Goal: Task Accomplishment & Management: Use online tool/utility

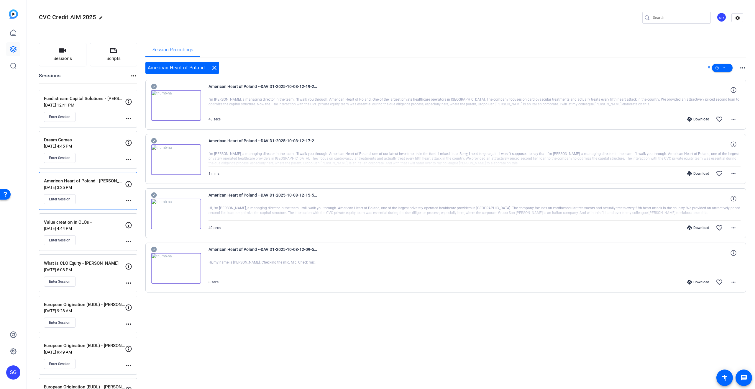
click at [62, 193] on div "American Heart of Poland - Giorgio De Palma Oct 08, 2025 @ 3:25 PM Enter Session" at bounding box center [84, 190] width 81 height 27
click at [66, 202] on button "Enter Session" at bounding box center [60, 199] width 32 height 10
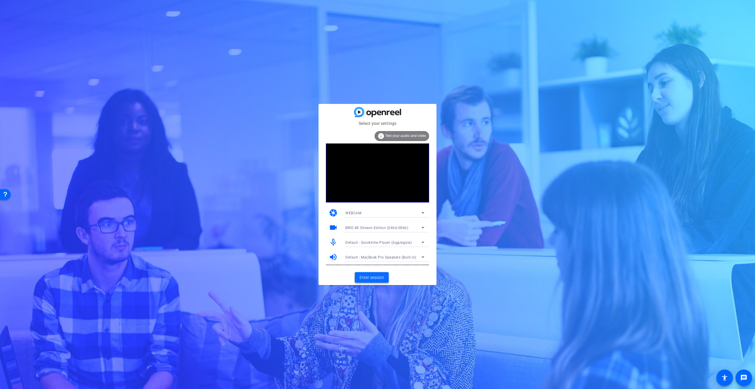
click at [379, 278] on span "Enter session" at bounding box center [371, 277] width 24 height 6
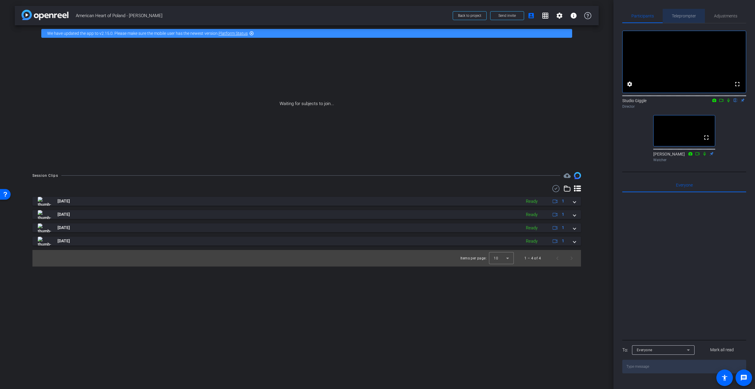
click at [686, 17] on span "Teleprompter" at bounding box center [684, 16] width 24 height 4
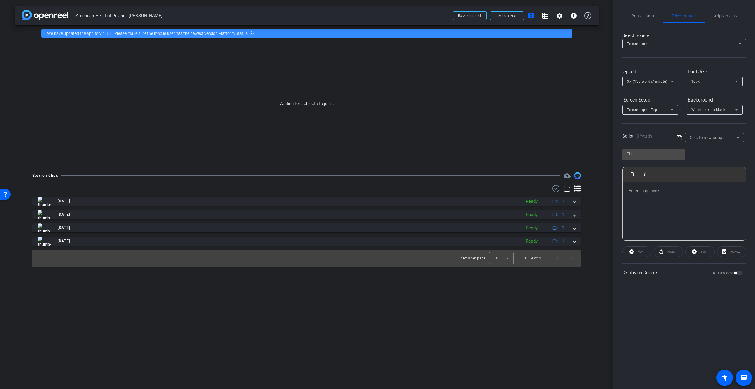
click at [708, 135] on span "Create new script" at bounding box center [707, 137] width 34 height 5
click at [713, 157] on span "[PERSON_NAME]" at bounding box center [705, 158] width 30 height 7
type input "[PERSON_NAME]"
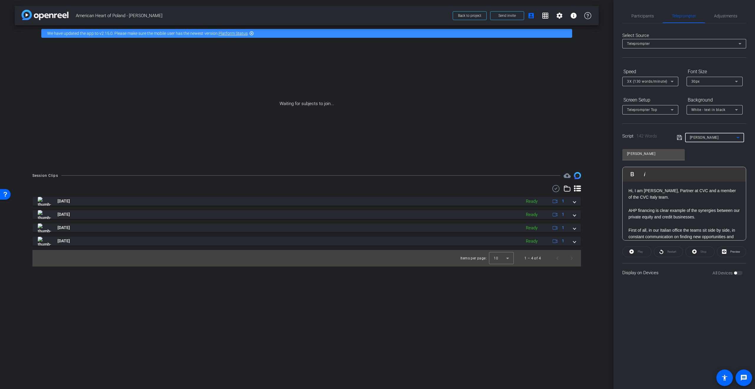
click at [651, 199] on p "Hi, I am [PERSON_NAME], Partner at CVC and a member of the CVC Italy team." at bounding box center [683, 193] width 111 height 13
drag, startPoint x: 647, startPoint y: 16, endPoint x: 643, endPoint y: 27, distance: 11.5
click at [647, 16] on span "Participants" at bounding box center [642, 16] width 22 height 4
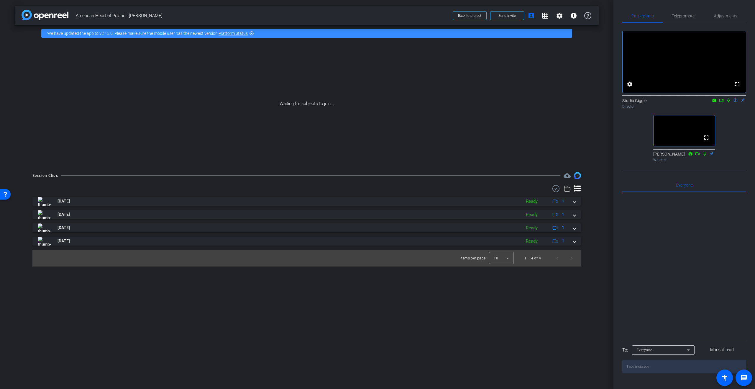
click at [673, 234] on div at bounding box center [684, 265] width 124 height 146
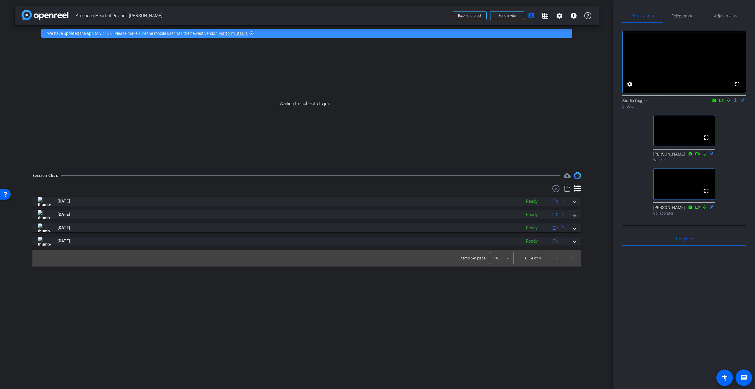
click at [728, 102] on icon at bounding box center [728, 100] width 2 height 4
click at [728, 102] on icon at bounding box center [728, 100] width 3 height 4
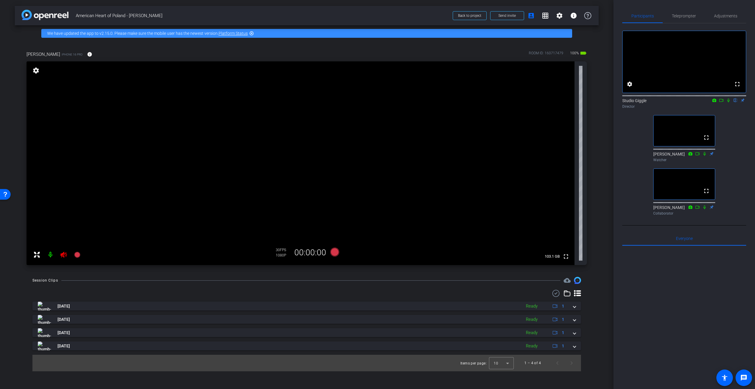
click at [65, 256] on icon at bounding box center [63, 254] width 7 height 7
click at [734, 14] on span "Adjustments" at bounding box center [725, 16] width 23 height 4
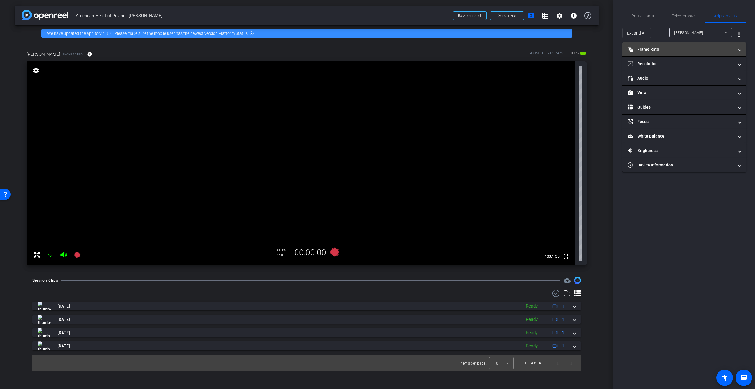
click at [673, 50] on mat-panel-title "Frame Rate Frame Rate" at bounding box center [680, 49] width 106 height 6
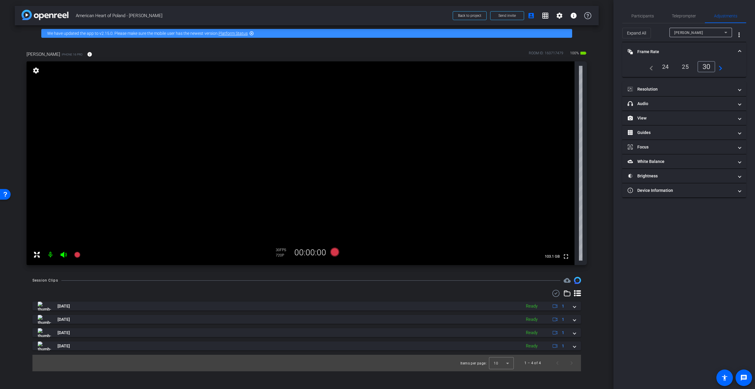
click at [690, 64] on div "25" at bounding box center [685, 67] width 16 height 10
click at [688, 88] on mat-panel-title "Resolution" at bounding box center [680, 89] width 106 height 6
click at [711, 106] on div "4k" at bounding box center [712, 106] width 15 height 10
click at [647, 14] on span "Participants" at bounding box center [642, 16] width 22 height 4
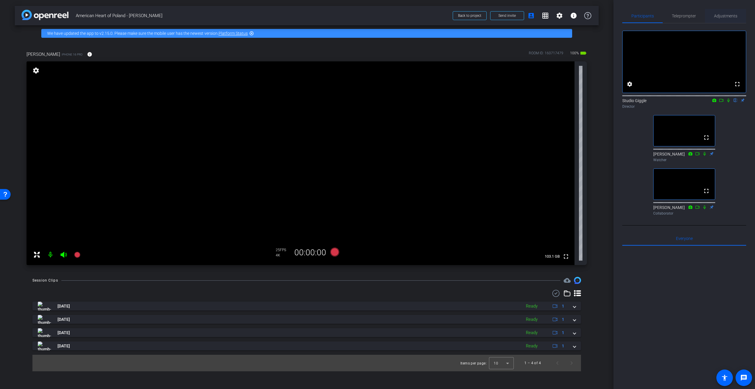
click at [716, 16] on span "Adjustments" at bounding box center [725, 16] width 23 height 4
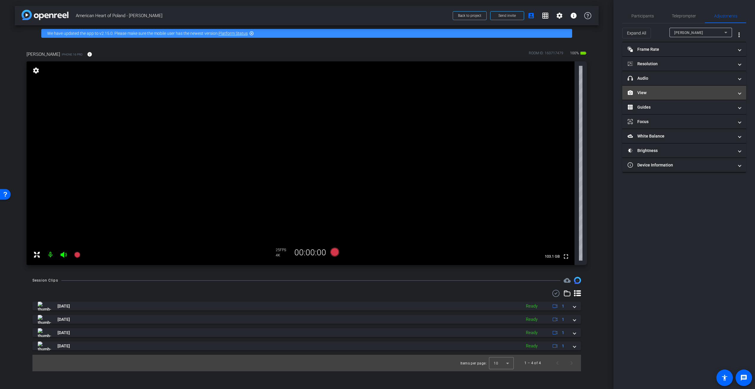
click at [673, 91] on mat-panel-title "View" at bounding box center [680, 93] width 106 height 6
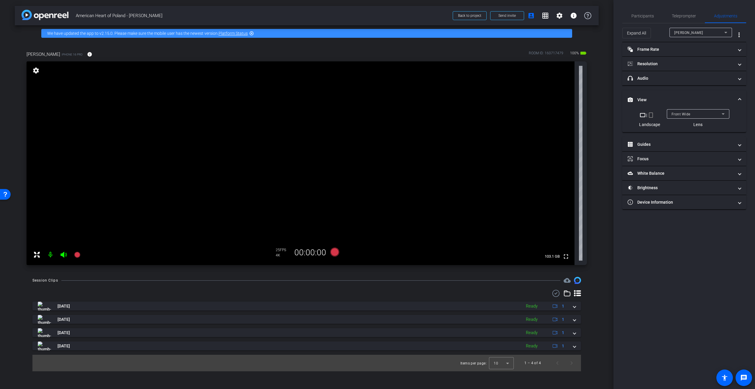
click at [663, 97] on mat-panel-title "View" at bounding box center [680, 100] width 106 height 6
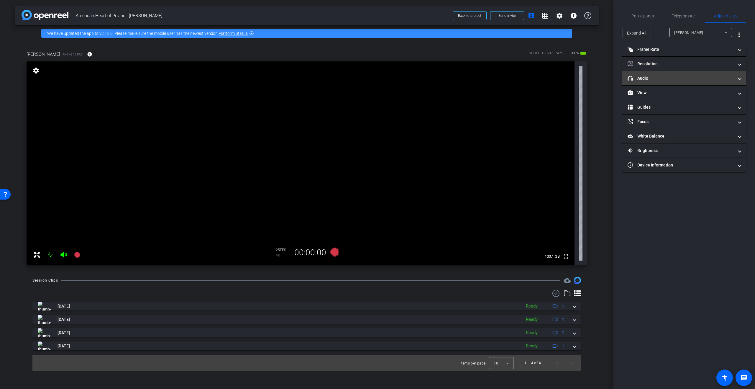
click at [682, 74] on mat-expansion-panel-header "headphone icon Audio" at bounding box center [684, 78] width 124 height 14
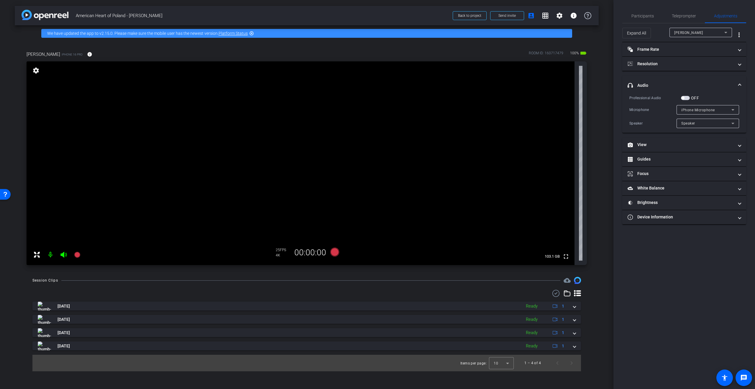
click at [708, 110] on span "iPhone Microphone" at bounding box center [698, 110] width 34 height 4
click at [717, 110] on div at bounding box center [377, 194] width 755 height 389
click at [710, 124] on div "Speaker" at bounding box center [706, 122] width 50 height 7
click at [710, 124] on div at bounding box center [377, 194] width 755 height 389
click at [640, 17] on span "Participants" at bounding box center [642, 16] width 22 height 4
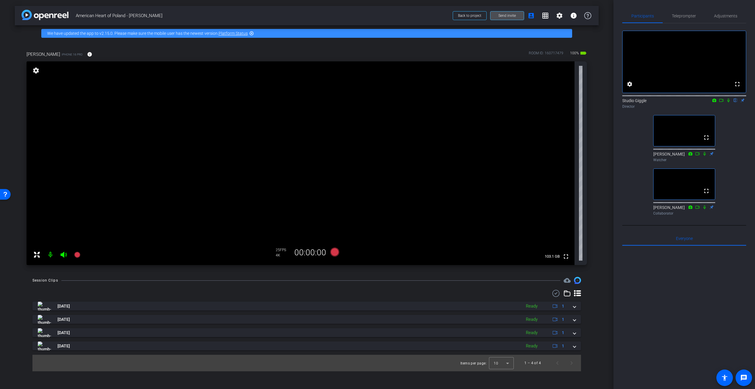
click at [504, 16] on span "Send invite" at bounding box center [506, 15] width 17 height 5
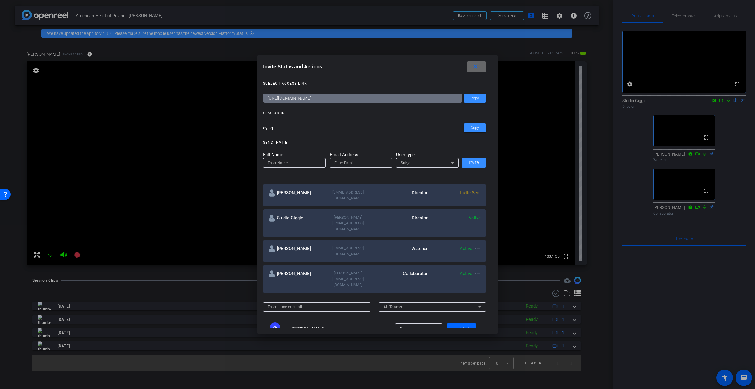
click at [477, 66] on mat-icon "close" at bounding box center [475, 66] width 7 height 7
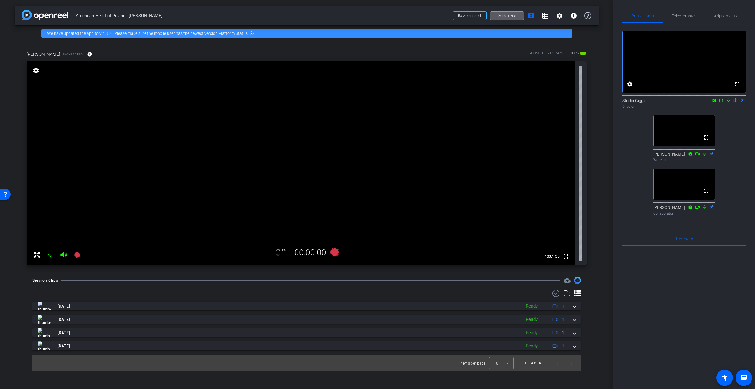
click at [502, 16] on span "Send invite" at bounding box center [506, 15] width 17 height 5
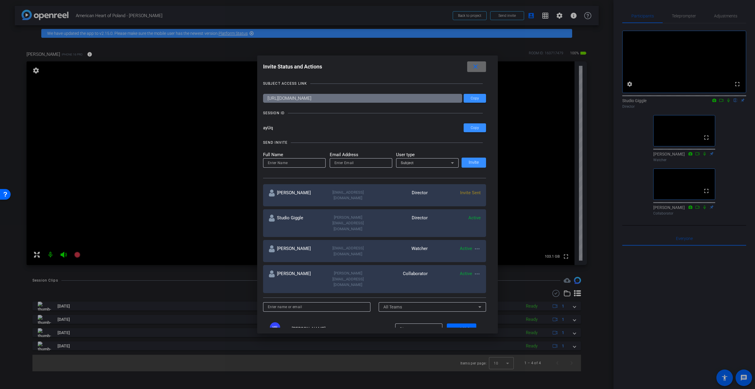
click at [479, 66] on mat-icon "close" at bounding box center [475, 66] width 7 height 7
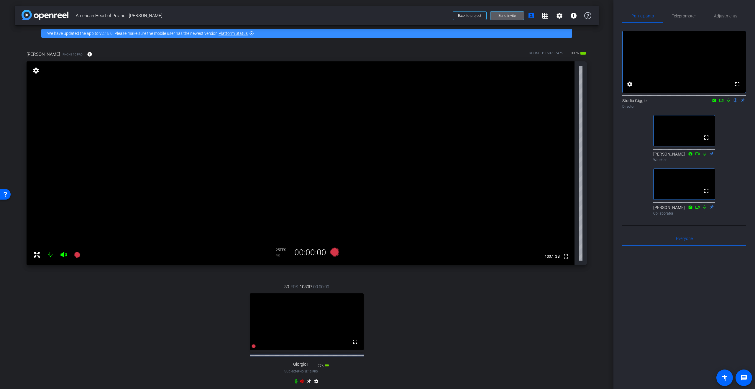
click at [64, 252] on icon at bounding box center [63, 254] width 7 height 7
click at [52, 254] on mat-icon at bounding box center [51, 255] width 12 height 12
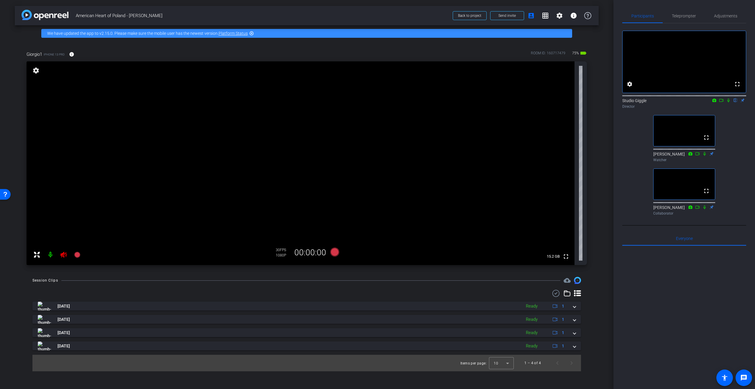
click at [59, 255] on mat-icon at bounding box center [64, 255] width 12 height 12
click at [720, 17] on span "Adjustments" at bounding box center [725, 16] width 23 height 4
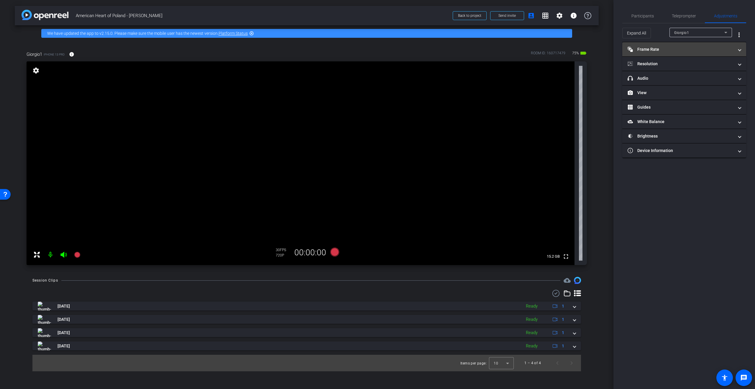
click at [666, 52] on mat-expansion-panel-header "Frame Rate Frame Rate" at bounding box center [684, 49] width 124 height 14
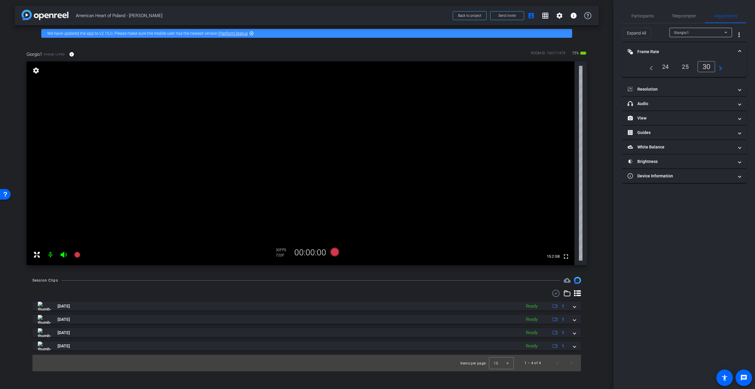
click at [681, 67] on div "25" at bounding box center [685, 67] width 16 height 10
click at [680, 87] on mat-panel-title "Resolution" at bounding box center [680, 89] width 106 height 6
click at [718, 108] on div "4k" at bounding box center [712, 106] width 15 height 10
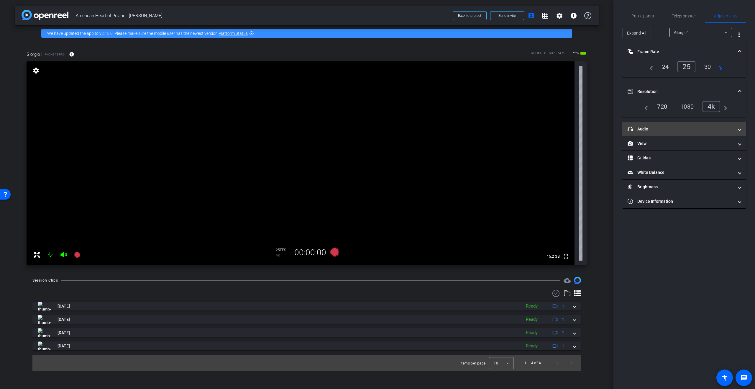
click at [699, 123] on mat-expansion-panel-header "headphone icon Audio" at bounding box center [684, 129] width 124 height 14
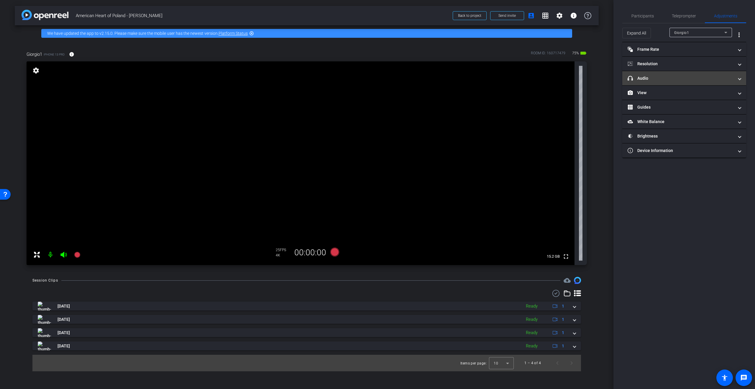
click at [668, 77] on mat-panel-title "headphone icon Audio" at bounding box center [680, 78] width 106 height 6
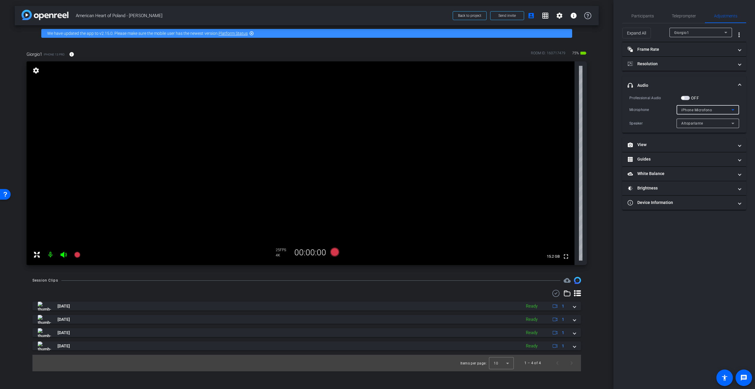
click at [714, 110] on div "iPhone Microfono" at bounding box center [706, 109] width 50 height 7
click at [719, 109] on div at bounding box center [377, 194] width 755 height 389
click at [687, 109] on span "button" at bounding box center [684, 108] width 12 height 12
click at [717, 120] on div "Lavalier Microphone" at bounding box center [706, 119] width 50 height 7
click at [717, 120] on div at bounding box center [377, 194] width 755 height 389
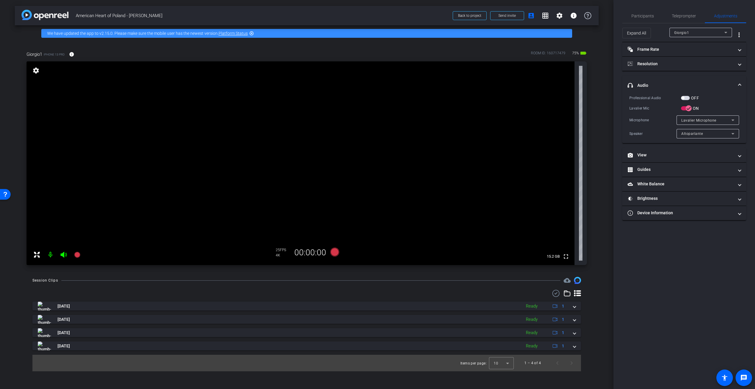
click at [704, 299] on div "Participants Teleprompter Adjustments settings Studio Giggle flip Director [PER…" at bounding box center [684, 194] width 142 height 389
click at [333, 253] on icon at bounding box center [334, 251] width 9 height 9
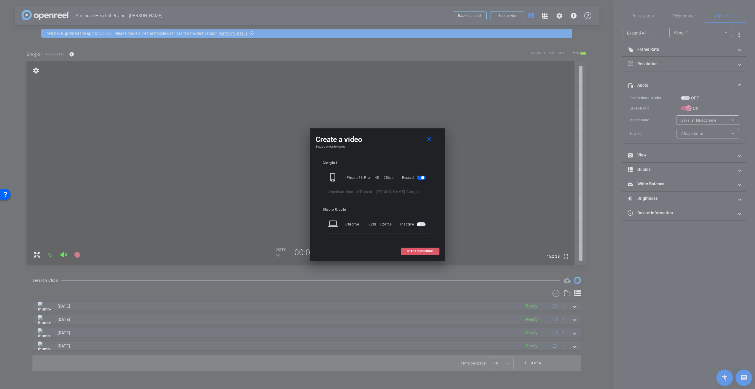
click at [424, 251] on span "START RECORDING" at bounding box center [420, 250] width 26 height 3
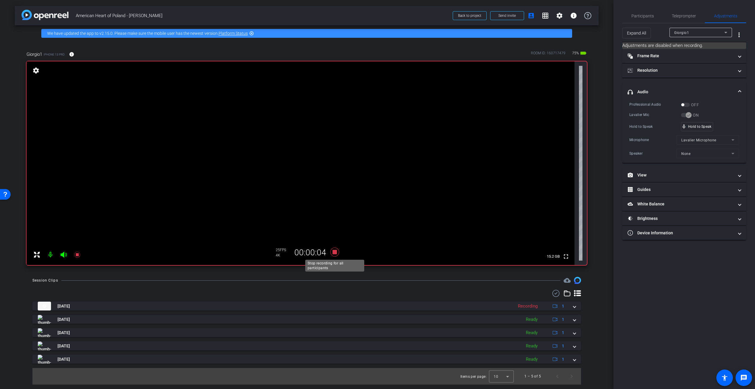
drag, startPoint x: 336, startPoint y: 251, endPoint x: 347, endPoint y: 256, distance: 12.8
click at [336, 251] on icon at bounding box center [334, 251] width 9 height 9
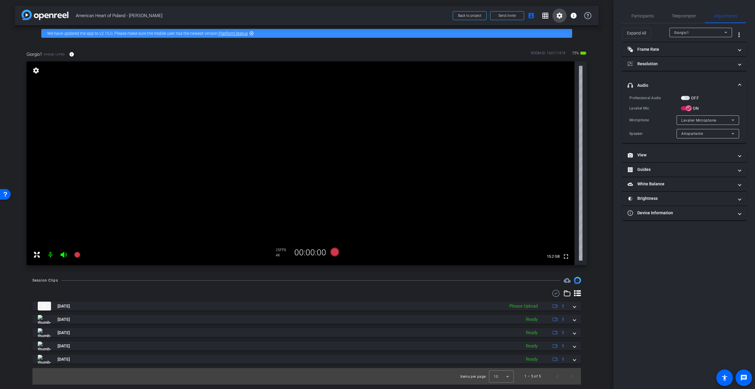
click at [557, 16] on mat-icon "settings" at bounding box center [559, 15] width 7 height 7
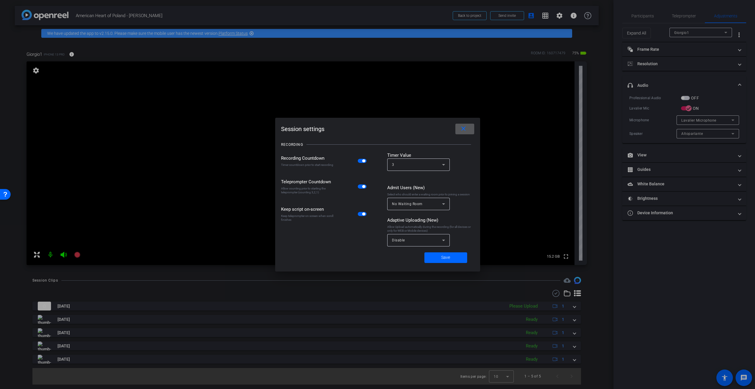
click at [417, 242] on div "Disable" at bounding box center [417, 239] width 50 height 7
click at [420, 270] on mat-option "Mobile Devices" at bounding box center [418, 271] width 63 height 9
click at [445, 259] on span "Save" at bounding box center [445, 257] width 9 height 6
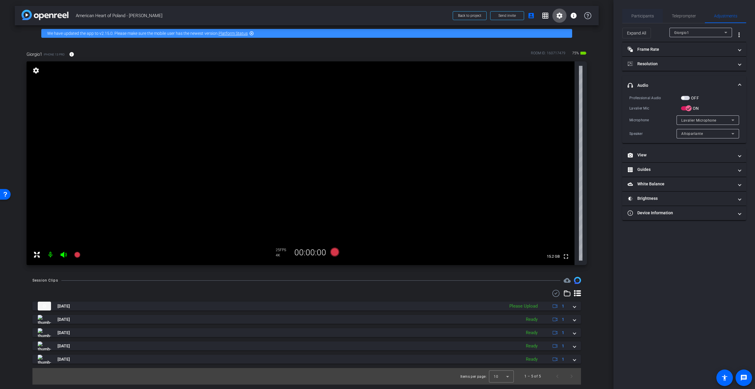
click at [651, 15] on span "Participants" at bounding box center [642, 16] width 22 height 4
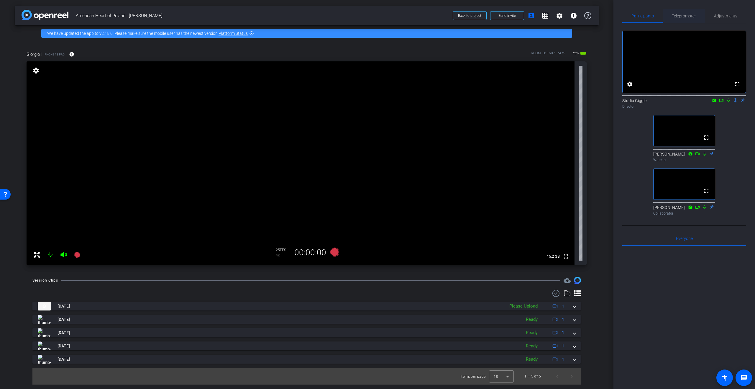
click at [682, 14] on span "Teleprompter" at bounding box center [684, 16] width 24 height 4
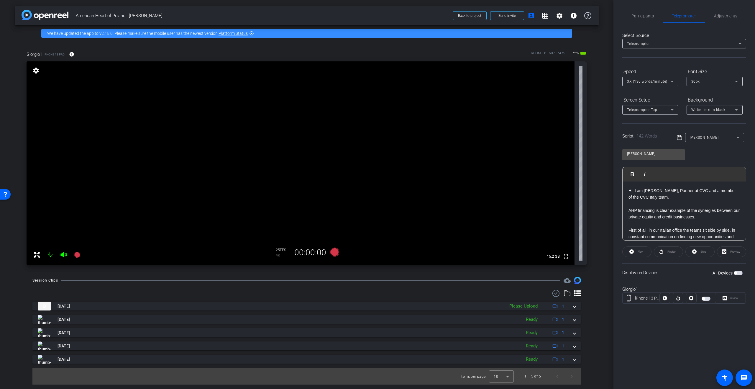
click at [707, 300] on span "button" at bounding box center [705, 298] width 9 height 4
click at [672, 80] on icon at bounding box center [671, 81] width 7 height 7
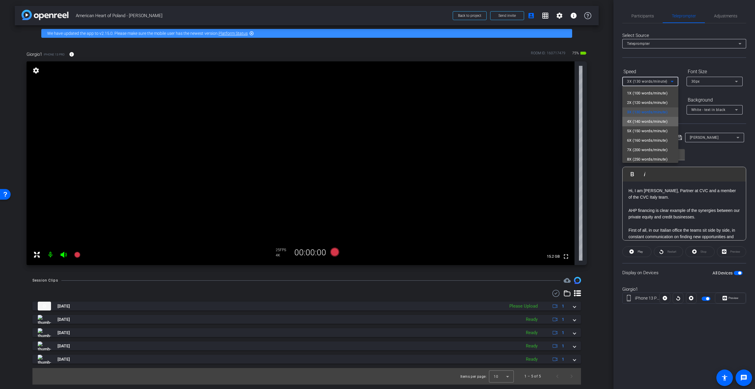
click at [650, 118] on span "4X (140 words/minute)" at bounding box center [647, 121] width 41 height 7
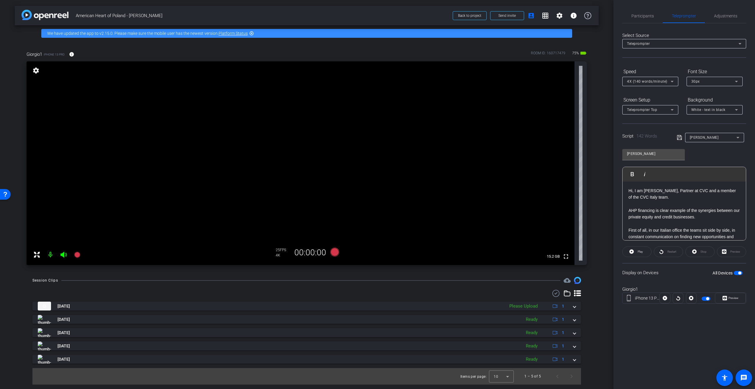
click at [667, 196] on p "Hi, I am [PERSON_NAME], Partner at CVC and a member of the CVC Italy team." at bounding box center [683, 193] width 111 height 13
drag, startPoint x: 706, startPoint y: 189, endPoint x: 644, endPoint y: 195, distance: 62.7
click at [644, 195] on span "Hi, I am [PERSON_NAME], Partner at CVC and a member of the CVC Italy team." at bounding box center [681, 193] width 107 height 11
click at [667, 207] on p "AHP financing is clear example of the synergies between our private equity and …" at bounding box center [683, 213] width 111 height 13
click at [666, 200] on p at bounding box center [683, 203] width 111 height 6
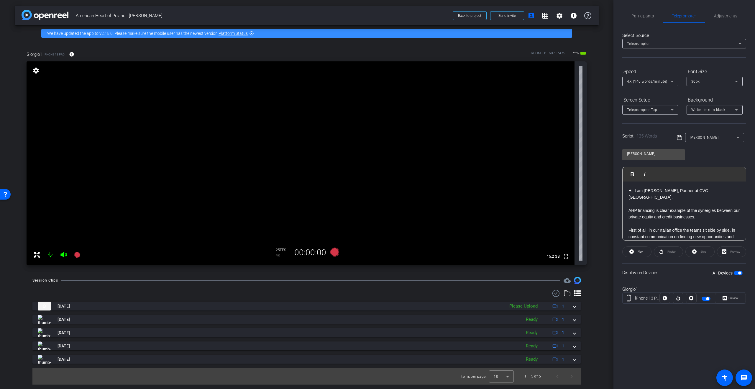
click at [629, 189] on span "Hi, I am [PERSON_NAME], Partner at CVC [GEOGRAPHIC_DATA]." at bounding box center [668, 193] width 80 height 11
click at [576, 306] on mat-expansion-panel-header "[DATE] Please Upload 1" at bounding box center [306, 305] width 548 height 9
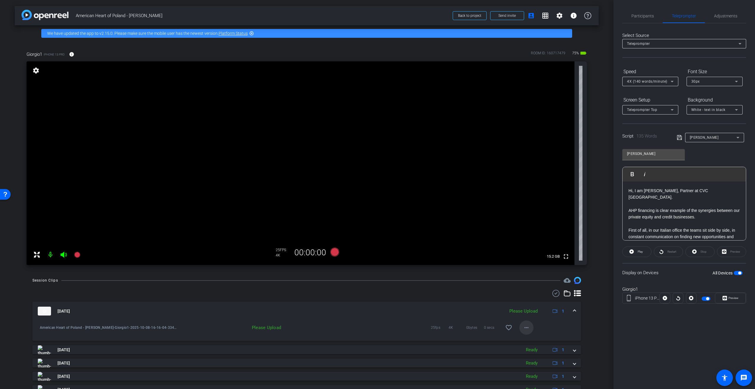
click at [527, 329] on mat-icon "more_horiz" at bounding box center [526, 327] width 7 height 7
click at [539, 340] on span "Upload" at bounding box center [536, 339] width 24 height 7
click at [631, 191] on span "Hi, I am [PERSON_NAME], Partner at CVC [GEOGRAPHIC_DATA]." at bounding box center [668, 193] width 80 height 11
click at [629, 191] on span "Hi, I am [PERSON_NAME], Partner at CVC [GEOGRAPHIC_DATA]." at bounding box center [668, 193] width 80 height 11
click at [663, 297] on icon at bounding box center [664, 298] width 4 height 4
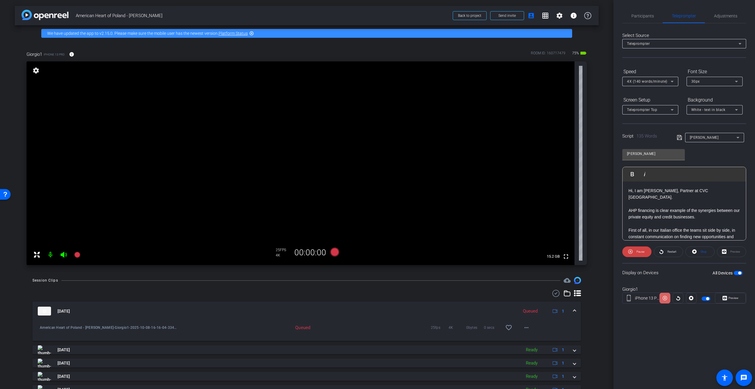
click at [664, 300] on icon at bounding box center [664, 298] width 4 height 4
drag, startPoint x: 679, startPoint y: 188, endPoint x: 679, endPoint y: 194, distance: 5.9
click at [679, 188] on span "Hi, I am [PERSON_NAME], Partner at CVC [GEOGRAPHIC_DATA]." at bounding box center [668, 193] width 80 height 11
click at [696, 208] on span "AHP financing is clear example of the synergies between our private equity and …" at bounding box center [683, 213] width 111 height 11
click at [634, 174] on span "Play" at bounding box center [635, 173] width 9 height 5
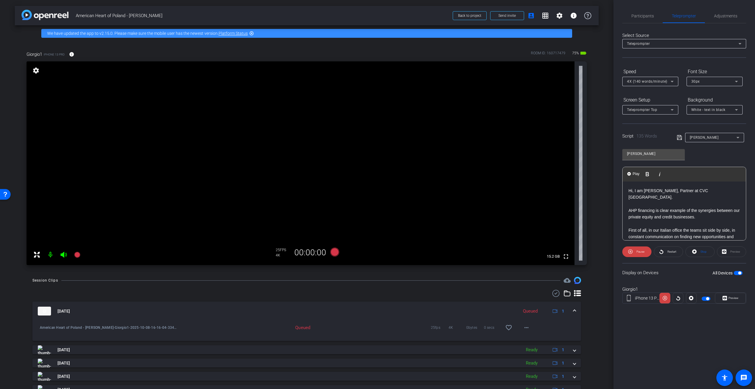
click at [629, 191] on span "Hi, I am [PERSON_NAME], Partner at CVC [GEOGRAPHIC_DATA]." at bounding box center [668, 193] width 80 height 11
click at [666, 252] on span "Restart" at bounding box center [671, 251] width 10 height 8
click at [636, 253] on div "Pause" at bounding box center [636, 251] width 29 height 11
click at [665, 296] on icon at bounding box center [664, 297] width 4 height 9
drag, startPoint x: 665, startPoint y: 249, endPoint x: 676, endPoint y: 272, distance: 25.1
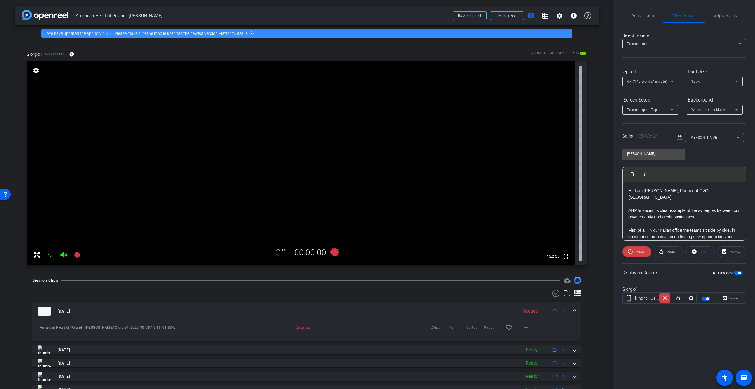
click at [665, 249] on span at bounding box center [668, 251] width 29 height 14
click at [734, 297] on span "Preview" at bounding box center [733, 297] width 10 height 3
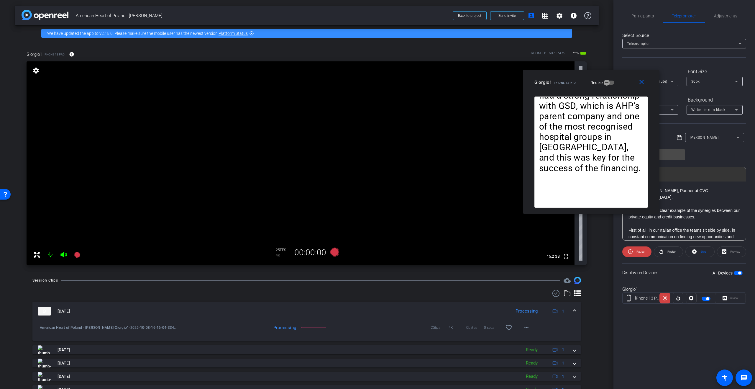
drag, startPoint x: 396, startPoint y: 127, endPoint x: 609, endPoint y: 74, distance: 219.9
click at [609, 74] on div "close Giorgio1 iPhone 13 Pro Resize" at bounding box center [591, 83] width 137 height 27
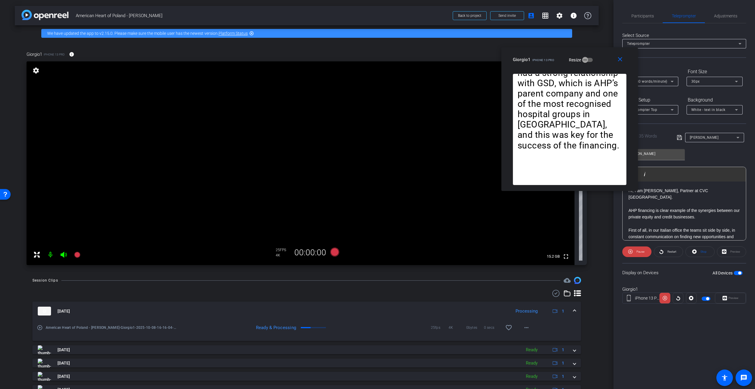
drag, startPoint x: 622, startPoint y: 86, endPoint x: 595, endPoint y: 57, distance: 40.0
click at [595, 57] on div "Giorgio1 iPhone 13 Pro Resize" at bounding box center [572, 59] width 118 height 11
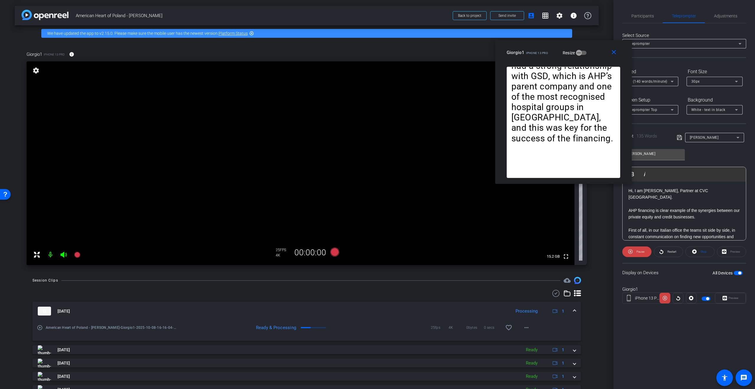
click at [661, 208] on span "AHP financing is clear example of the synergies between our private equity and …" at bounding box center [683, 213] width 111 height 11
click at [660, 208] on span "AHP financing is clear example of the synergies between our private equity and …" at bounding box center [683, 213] width 111 height 11
click at [696, 220] on p at bounding box center [683, 223] width 111 height 6
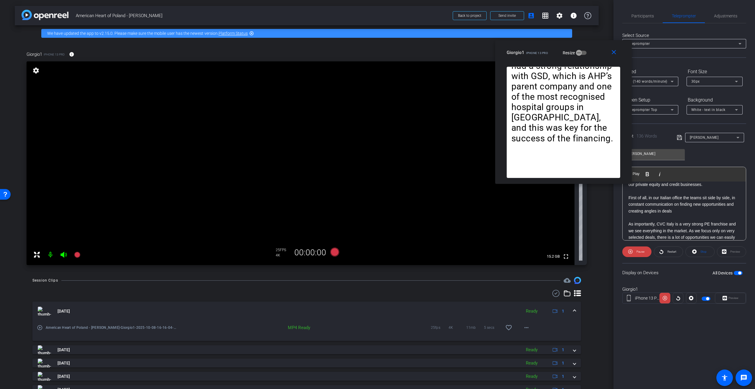
scroll to position [33, 0]
click at [674, 213] on p at bounding box center [683, 216] width 111 height 6
click at [684, 231] on span "As importantly, CVC Italy is a very strong PE franchise and we see everything i…" at bounding box center [681, 226] width 107 height 24
click at [639, 250] on span "Pause" at bounding box center [640, 251] width 8 height 3
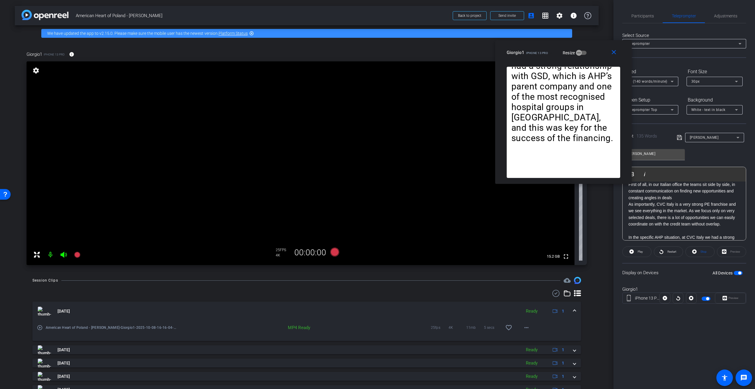
scroll to position [43, 0]
click at [629, 205] on span "As importantly, CVC Italy is a very strong PE franchise and we see everything i…" at bounding box center [681, 217] width 107 height 24
drag, startPoint x: 635, startPoint y: 234, endPoint x: 659, endPoint y: 235, distance: 24.2
click at [635, 237] on p at bounding box center [683, 240] width 111 height 6
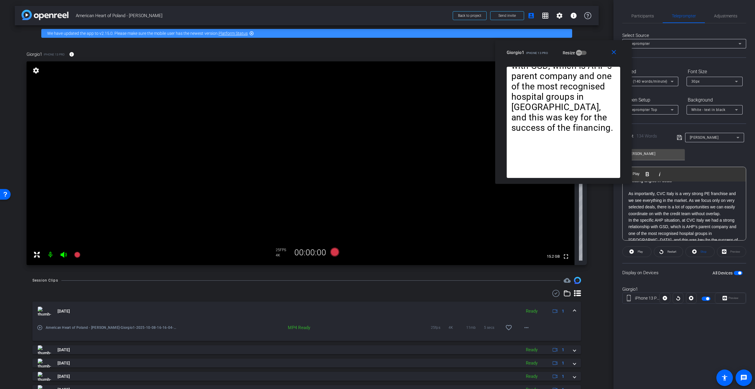
scroll to position [64, 0]
click at [661, 217] on span "In the specific AHP situation, at CVC Italy we had a strong relationship with G…" at bounding box center [682, 232] width 109 height 31
click at [689, 219] on span "In the specific AHP situation, at CVC Italy we had a strong relationship with G…" at bounding box center [682, 232] width 109 height 31
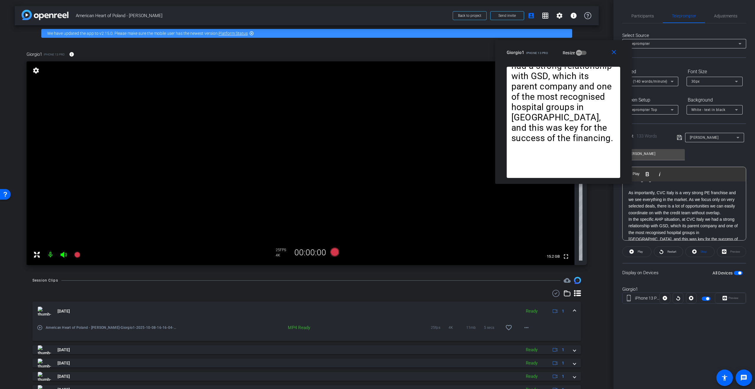
click at [704, 232] on p "In the specific AHP situation, at CVC Italy we had a strong relationship with G…" at bounding box center [683, 232] width 111 height 33
drag, startPoint x: 629, startPoint y: 191, endPoint x: 638, endPoint y: 203, distance: 15.3
click at [629, 191] on span "Hi, I am [PERSON_NAME], Partner at CVC [GEOGRAPHIC_DATA]." at bounding box center [668, 193] width 80 height 11
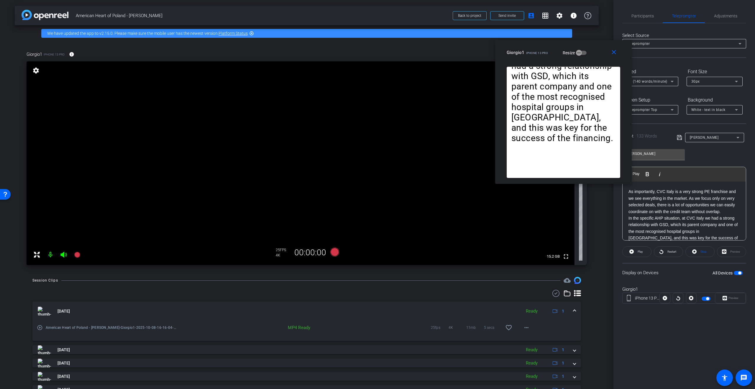
click at [706, 233] on p "In the specific AHP situation, at CVC Italy we had a strong relationship with G…" at bounding box center [683, 231] width 111 height 33
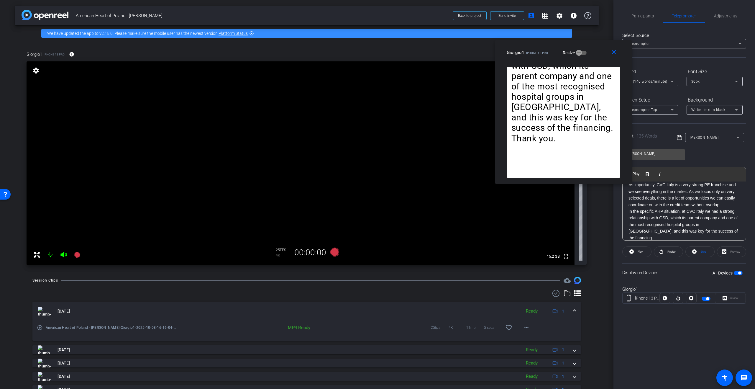
click at [706, 226] on p "In the specific AHP situation, at CVC Italy we had a strong relationship with G…" at bounding box center [683, 224] width 111 height 33
click at [628, 190] on span "Hi, I am [PERSON_NAME], Partner at CVC [GEOGRAPHIC_DATA]." at bounding box center [668, 193] width 80 height 11
drag, startPoint x: 595, startPoint y: 57, endPoint x: 581, endPoint y: 40, distance: 21.8
click at [581, 47] on div "Giorgio1 iPhone 13 Pro Resize" at bounding box center [566, 52] width 118 height 11
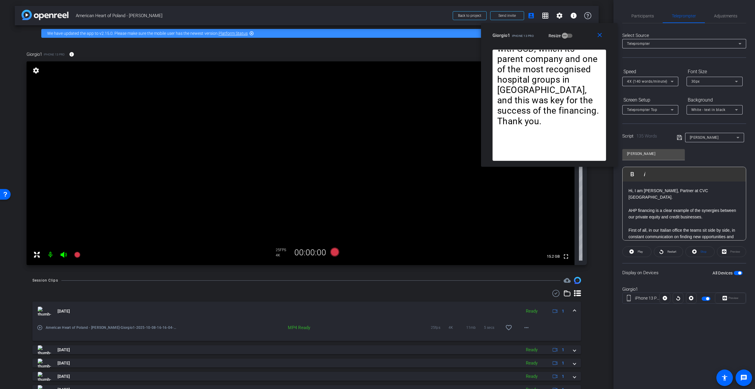
click at [629, 191] on span "Hi, I am [PERSON_NAME], Partner at CVC [GEOGRAPHIC_DATA]." at bounding box center [668, 193] width 80 height 11
click at [676, 251] on span "Restart" at bounding box center [671, 251] width 10 height 8
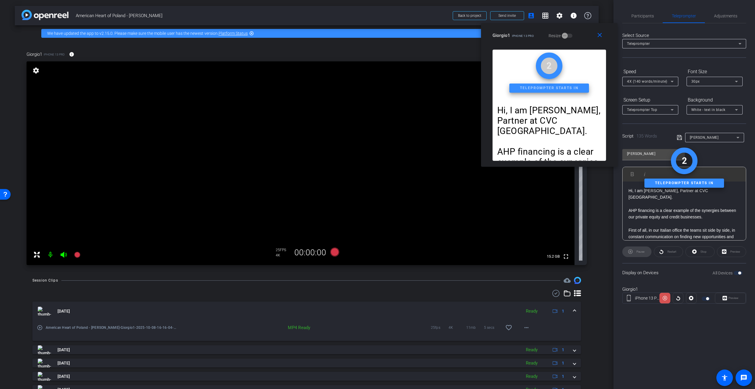
click at [666, 298] on icon at bounding box center [664, 298] width 4 height 4
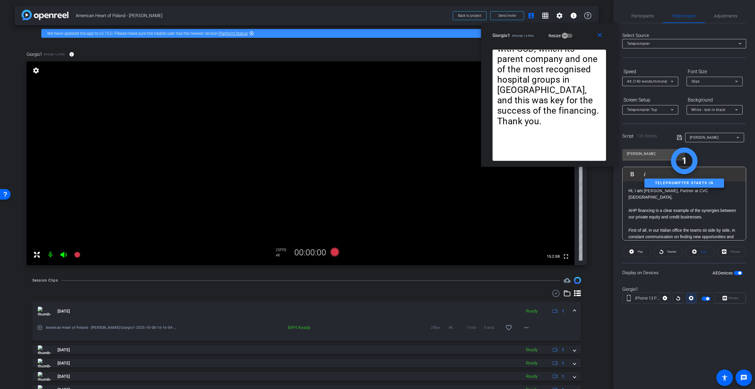
click at [691, 298] on icon at bounding box center [691, 297] width 4 height 9
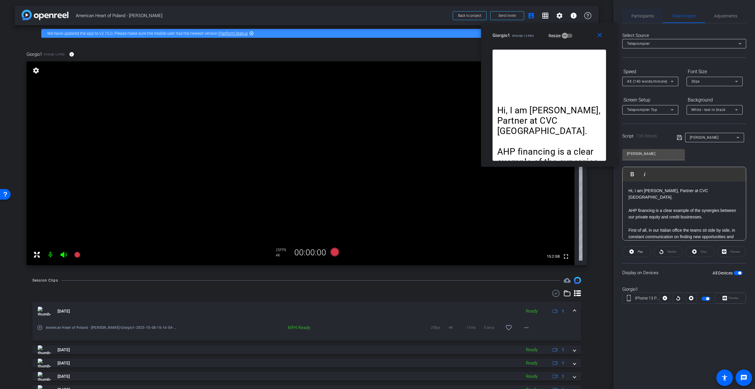
click at [649, 15] on span "Participants" at bounding box center [642, 16] width 22 height 4
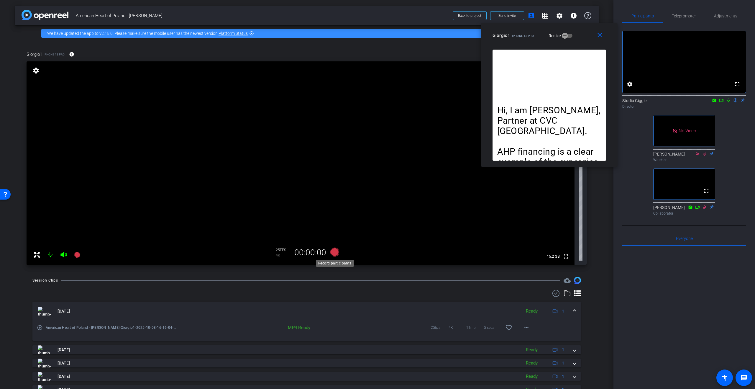
click at [331, 252] on icon at bounding box center [334, 251] width 9 height 9
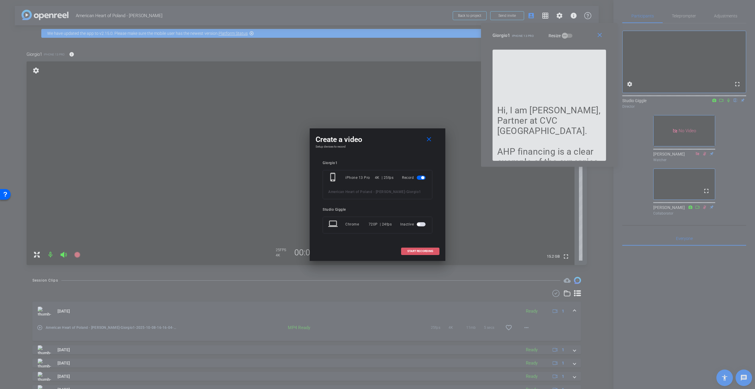
click at [425, 251] on span "START RECORDING" at bounding box center [420, 250] width 26 height 3
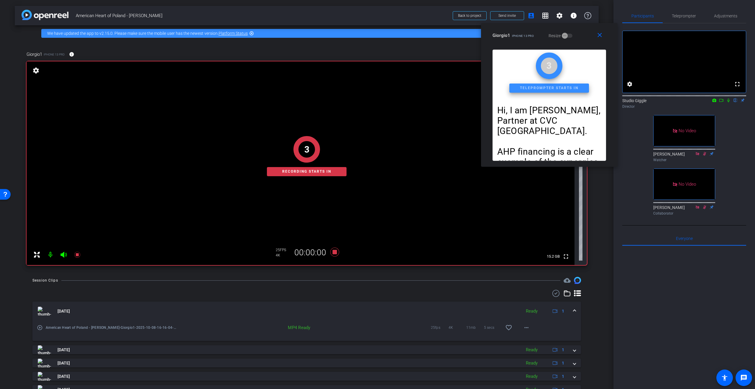
click at [732, 103] on mat-icon "flip" at bounding box center [735, 99] width 7 height 5
click at [737, 103] on mat-icon "flip" at bounding box center [735, 99] width 7 height 5
click at [730, 102] on icon at bounding box center [728, 100] width 5 height 4
click at [723, 102] on icon at bounding box center [721, 100] width 5 height 4
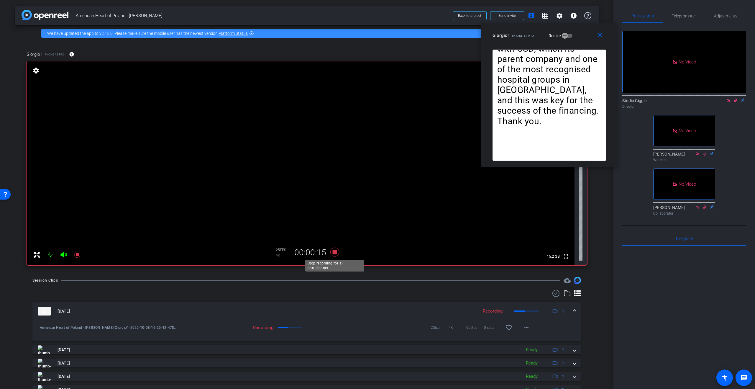
click at [333, 253] on icon at bounding box center [334, 251] width 9 height 9
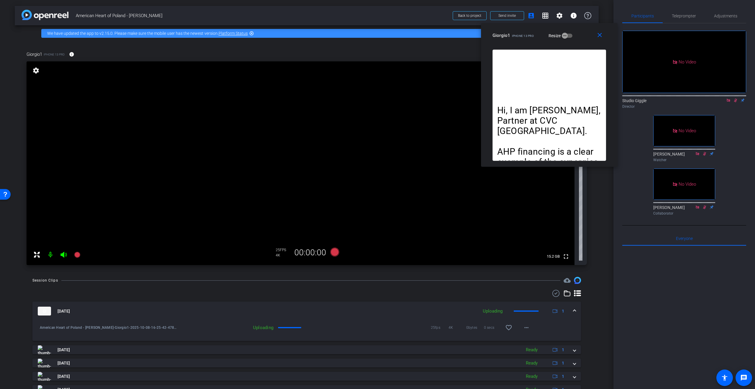
click at [737, 102] on icon at bounding box center [735, 100] width 5 height 4
click at [675, 18] on span "Teleprompter" at bounding box center [684, 16] width 24 height 14
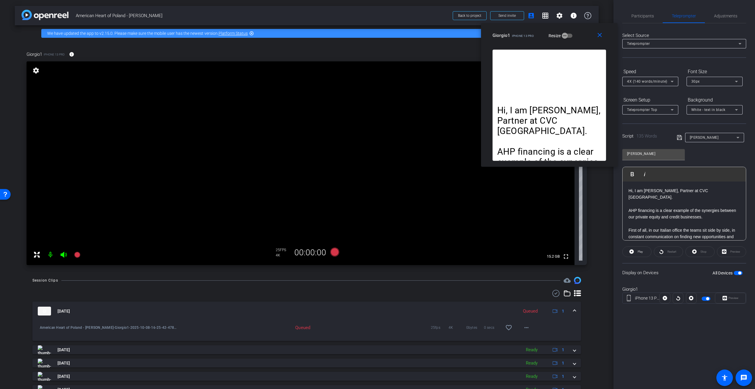
click at [628, 191] on div "Hi, I am [PERSON_NAME], Partner at CVC [GEOGRAPHIC_DATA]. AHP financing is a cl…" at bounding box center [683, 253] width 123 height 144
click at [333, 249] on icon at bounding box center [334, 251] width 9 height 9
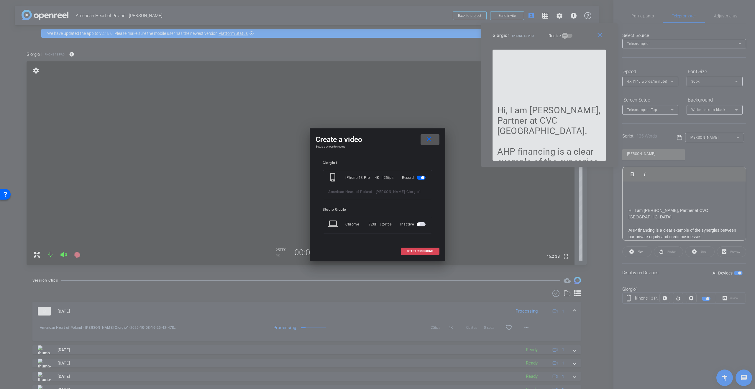
click at [415, 250] on span "START RECORDING" at bounding box center [420, 250] width 26 height 3
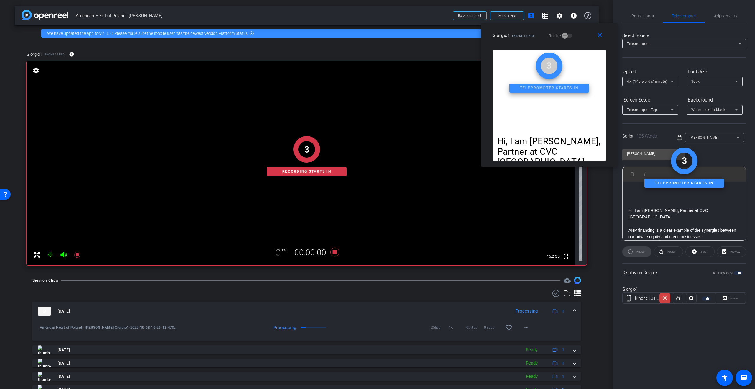
drag, startPoint x: 647, startPoint y: 18, endPoint x: 673, endPoint y: 29, distance: 28.9
click at [647, 18] on span "Participants" at bounding box center [642, 16] width 22 height 4
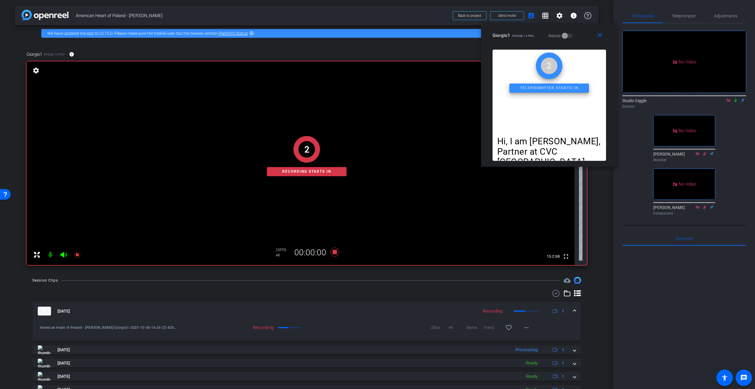
click at [735, 98] on icon at bounding box center [735, 100] width 2 height 4
click at [688, 15] on span "Teleprompter" at bounding box center [684, 16] width 24 height 4
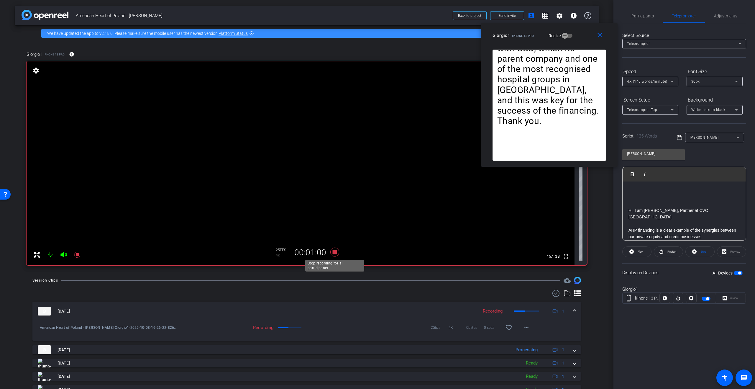
click at [334, 252] on icon at bounding box center [334, 251] width 9 height 9
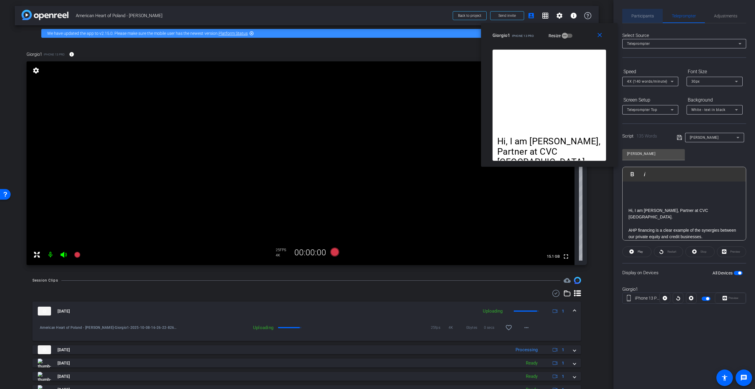
click at [635, 14] on span "Participants" at bounding box center [642, 16] width 22 height 4
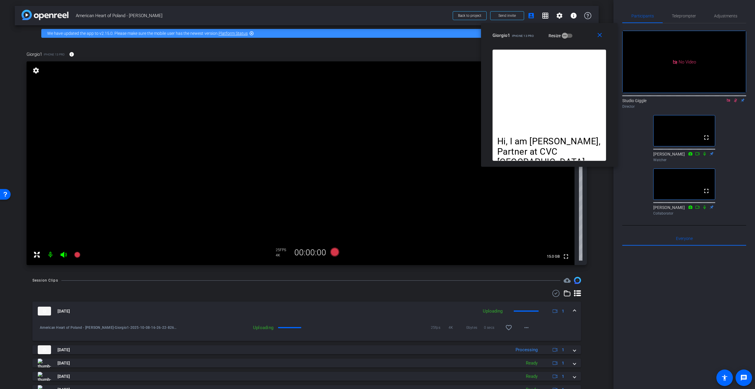
click at [735, 98] on mat-icon at bounding box center [735, 100] width 7 height 5
click at [727, 98] on icon at bounding box center [728, 100] width 5 height 4
click at [694, 16] on div "Transcription Completed" at bounding box center [712, 18] width 69 height 7
click at [687, 15] on span "Teleprompter" at bounding box center [684, 16] width 24 height 4
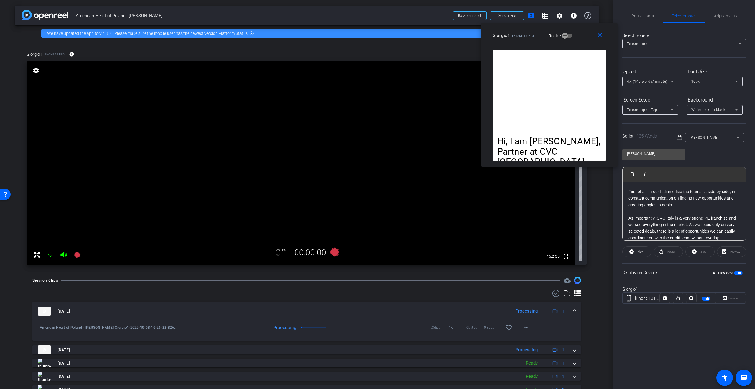
scroll to position [91, 0]
drag, startPoint x: 681, startPoint y: 211, endPoint x: 746, endPoint y: 235, distance: 69.2
click at [681, 211] on span "In the specific AHP situation, at CVC Italy we had a strong relationship with G…" at bounding box center [682, 224] width 109 height 31
click at [751, 184] on div "Participants Teleprompter Adjustments settings Studio Giggle flip Director [PER…" at bounding box center [684, 194] width 142 height 389
click at [653, 234] on p "Thank you." at bounding box center [683, 237] width 111 height 6
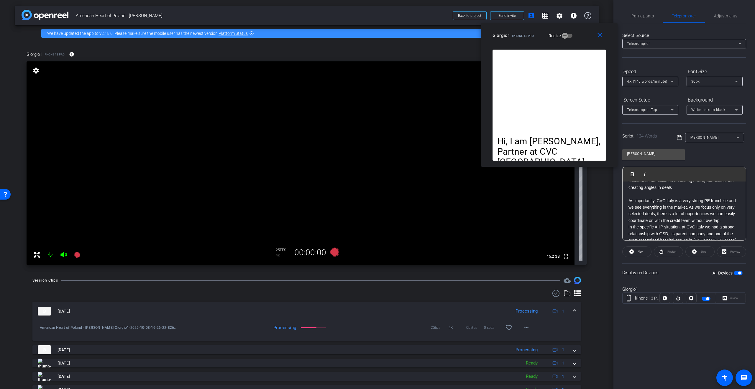
scroll to position [0, 0]
click at [644, 17] on span "Participants" at bounding box center [642, 16] width 22 height 4
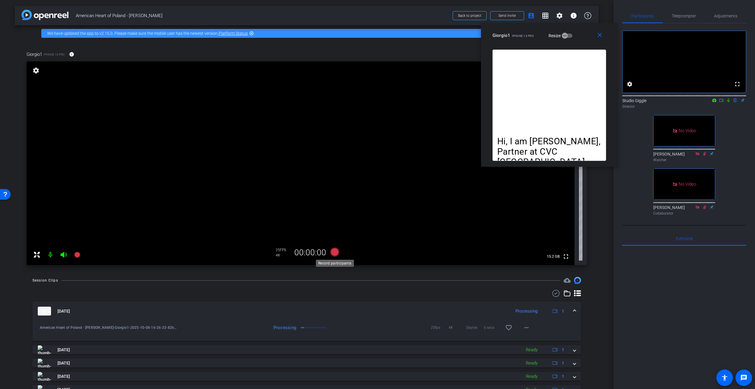
click at [336, 252] on icon at bounding box center [334, 251] width 9 height 9
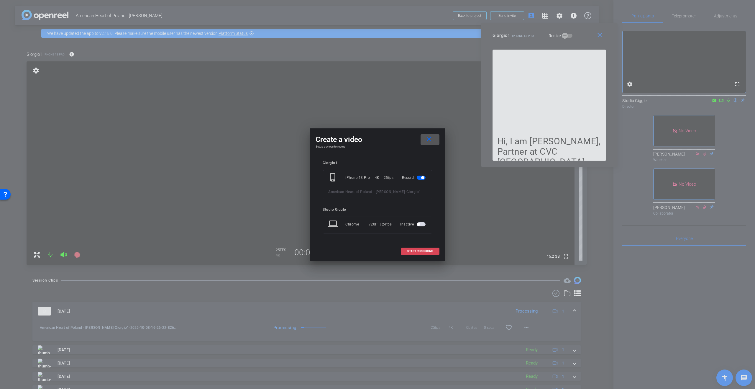
click at [413, 253] on span at bounding box center [420, 251] width 38 height 14
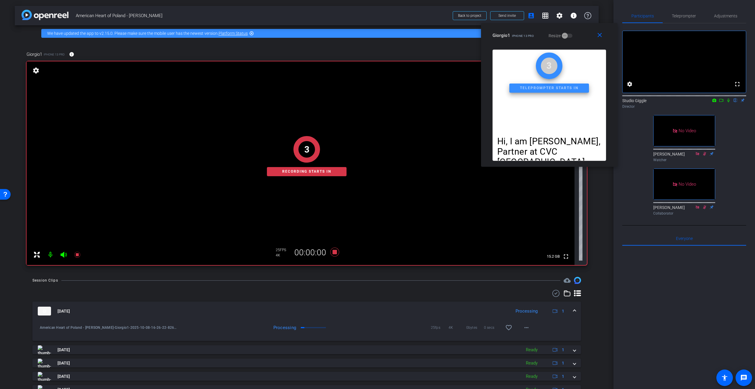
click at [729, 102] on icon at bounding box center [728, 100] width 5 height 4
click at [722, 102] on icon at bounding box center [721, 100] width 4 height 3
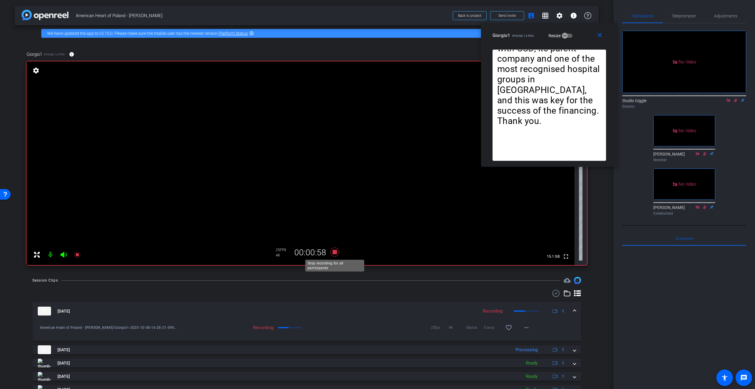
click at [335, 252] on icon at bounding box center [334, 251] width 9 height 9
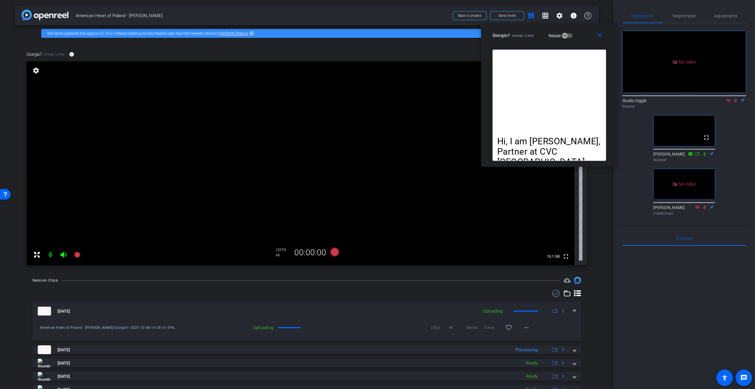
click at [735, 102] on icon at bounding box center [735, 100] width 5 height 4
click at [729, 102] on icon at bounding box center [728, 100] width 5 height 4
click at [45, 312] on img at bounding box center [44, 310] width 13 height 9
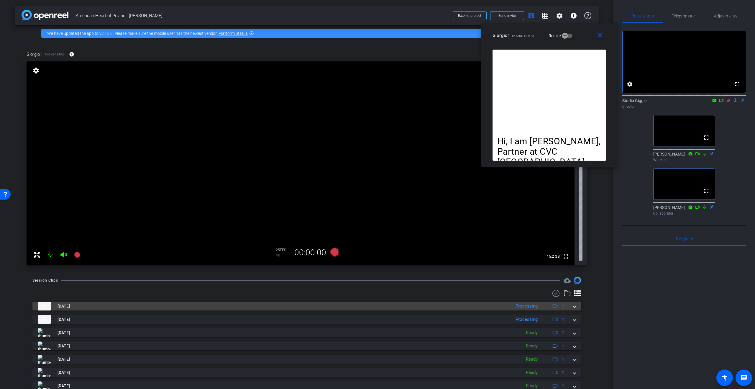
click at [44, 303] on img at bounding box center [44, 305] width 13 height 9
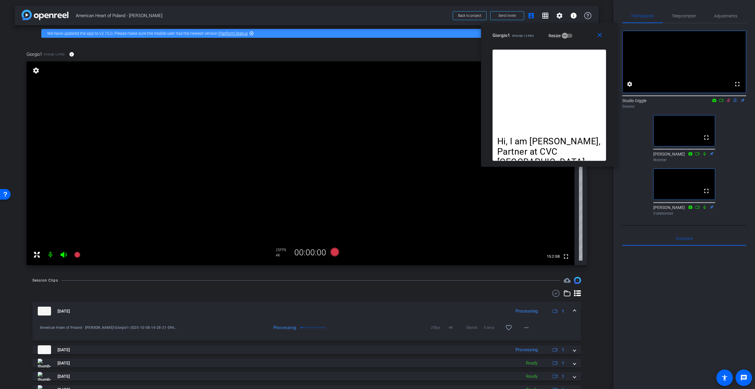
click at [44, 310] on img at bounding box center [44, 310] width 13 height 9
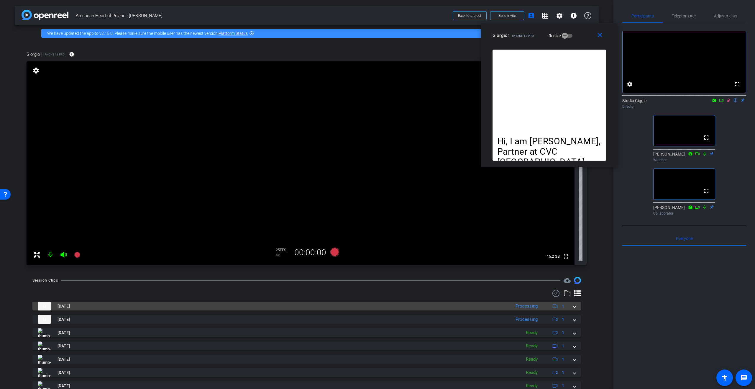
click at [44, 306] on img at bounding box center [44, 305] width 13 height 9
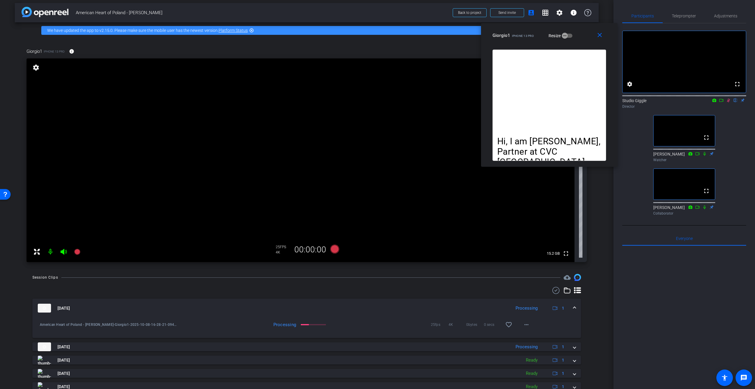
click at [43, 308] on img at bounding box center [44, 307] width 13 height 9
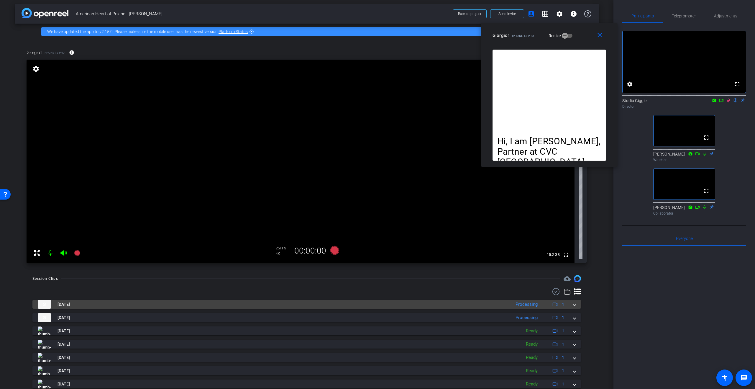
scroll to position [1, 0]
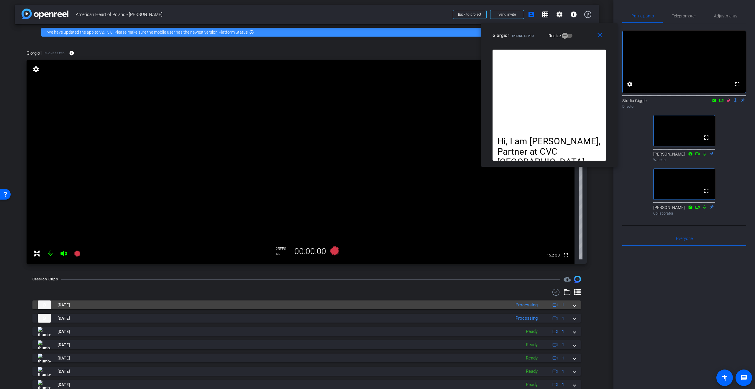
click at [44, 308] on img at bounding box center [44, 304] width 13 height 9
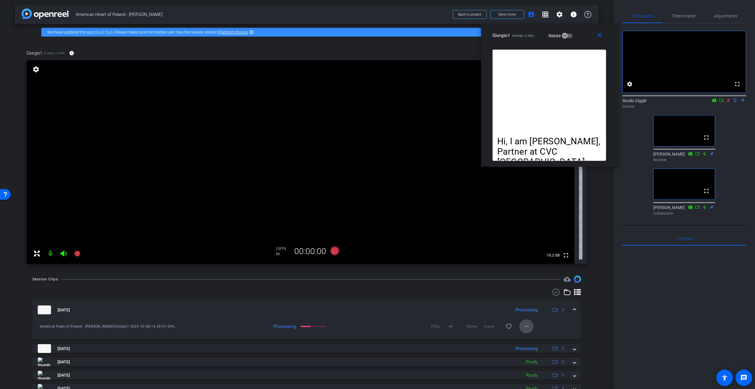
click at [527, 326] on mat-icon "more_horiz" at bounding box center [526, 326] width 7 height 7
click at [551, 338] on span "Download Original" at bounding box center [541, 338] width 35 height 7
click at [729, 102] on icon at bounding box center [728, 100] width 5 height 4
click at [730, 102] on icon at bounding box center [728, 100] width 5 height 4
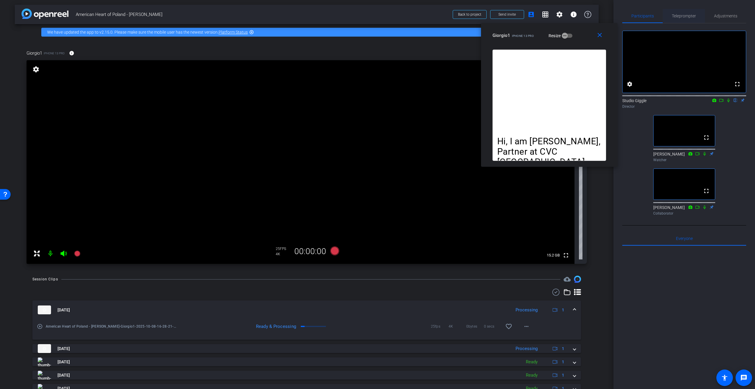
click at [685, 16] on span "Teleprompter" at bounding box center [684, 16] width 24 height 4
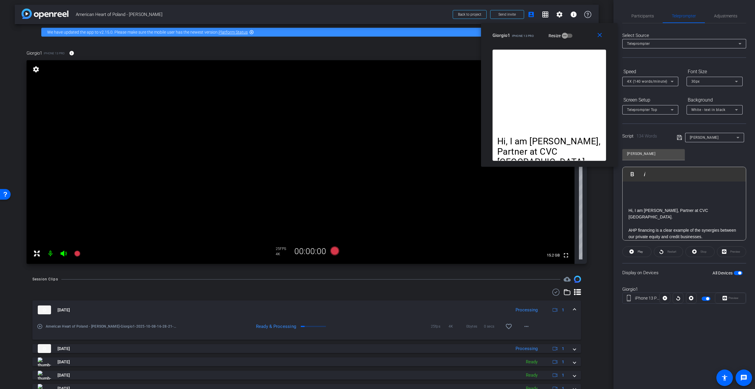
click at [654, 192] on p at bounding box center [683, 190] width 111 height 6
click at [723, 149] on div "[PERSON_NAME] Play Play from this location Play Selected Play and display the s…" at bounding box center [684, 192] width 124 height 96
click at [642, 17] on span "Participants" at bounding box center [642, 16] width 22 height 4
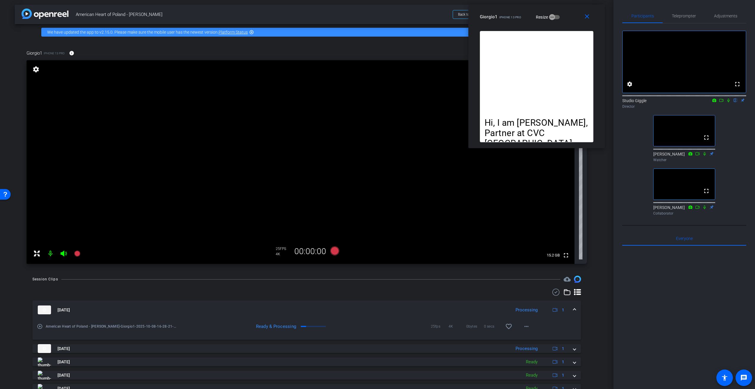
drag, startPoint x: 523, startPoint y: 30, endPoint x: 505, endPoint y: 16, distance: 22.4
click at [510, 12] on div "Giorgio1 iPhone 13 Pro Resize" at bounding box center [539, 16] width 118 height 11
click at [694, 17] on span "Teleprompter" at bounding box center [684, 16] width 24 height 4
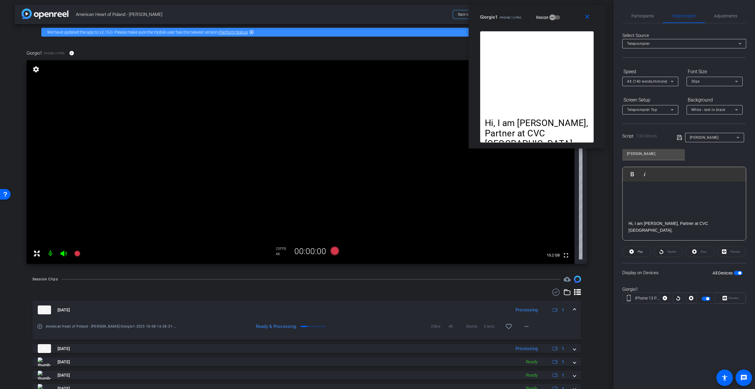
click at [651, 202] on p at bounding box center [683, 203] width 111 height 6
click at [645, 17] on span "Participants" at bounding box center [642, 16] width 22 height 4
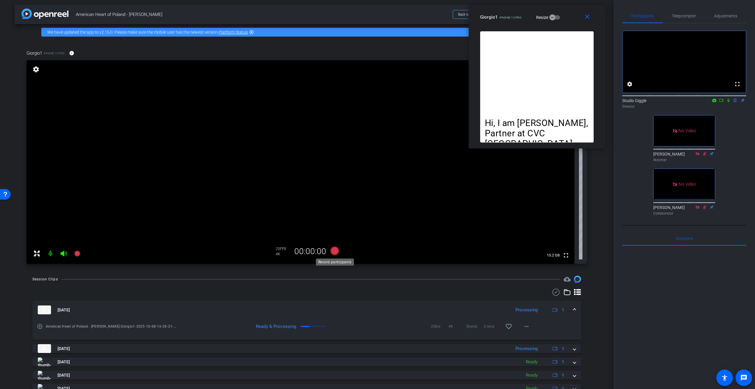
click at [336, 251] on icon at bounding box center [334, 250] width 9 height 9
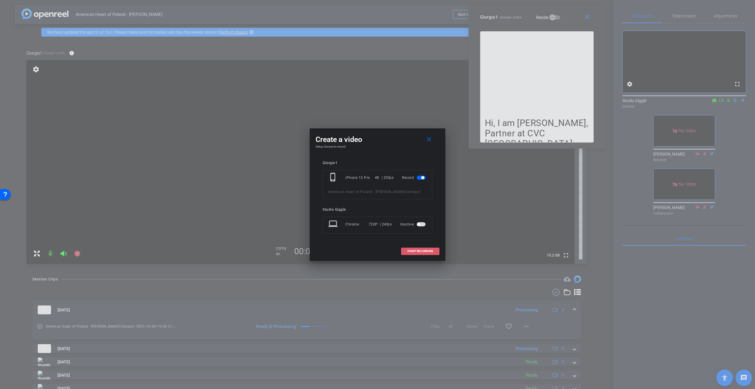
click at [416, 251] on span "START RECORDING" at bounding box center [420, 250] width 26 height 3
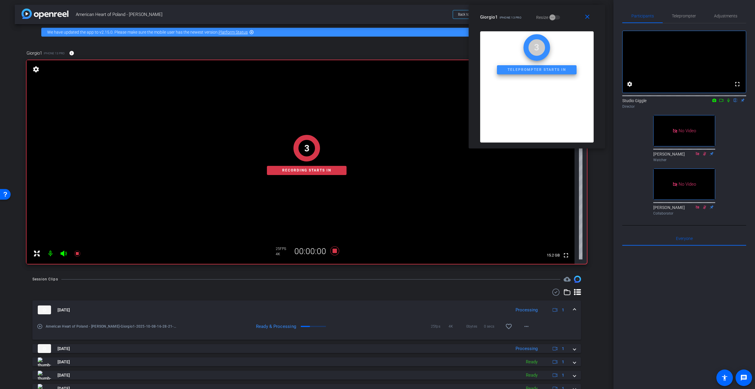
click at [727, 102] on icon at bounding box center [728, 100] width 5 height 4
click at [722, 102] on icon at bounding box center [721, 100] width 4 height 3
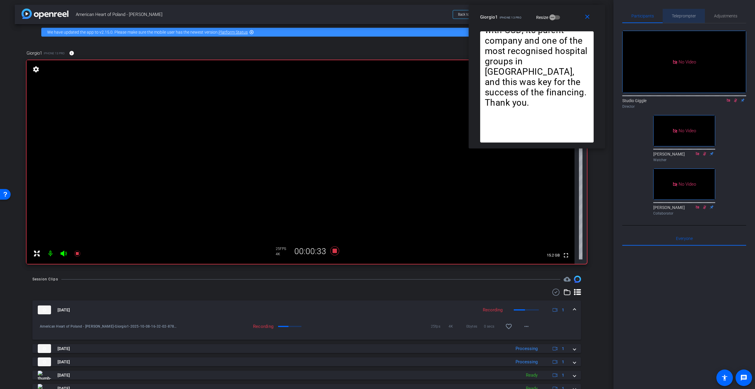
click at [690, 18] on span "Teleprompter" at bounding box center [684, 16] width 24 height 4
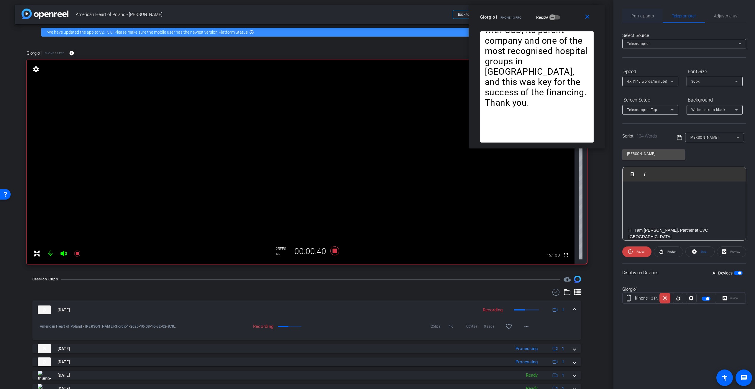
click at [647, 17] on span "Participants" at bounding box center [642, 16] width 22 height 4
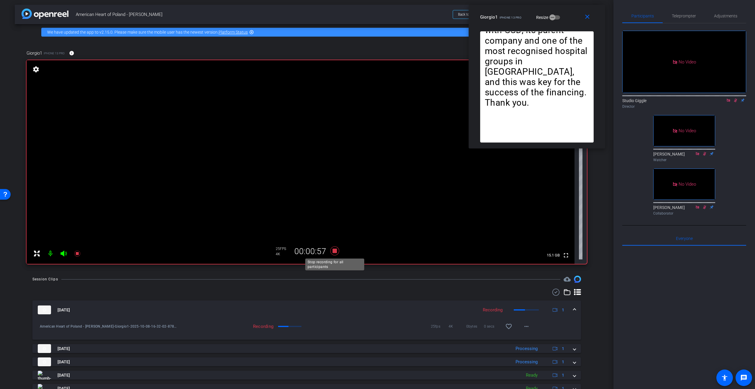
click at [336, 251] on icon at bounding box center [334, 250] width 9 height 9
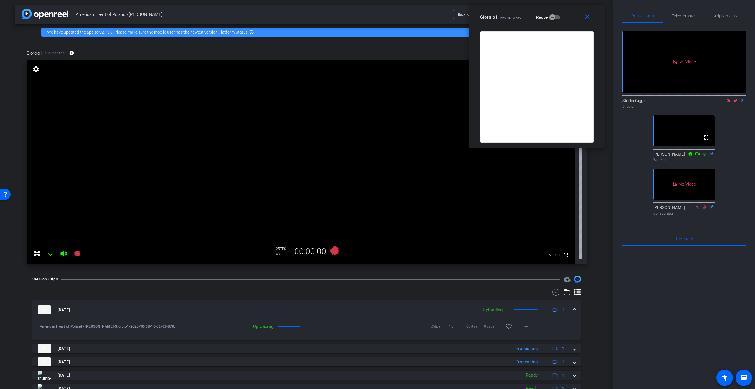
click at [734, 98] on icon at bounding box center [735, 100] width 5 height 4
click at [728, 98] on icon at bounding box center [727, 99] width 3 height 3
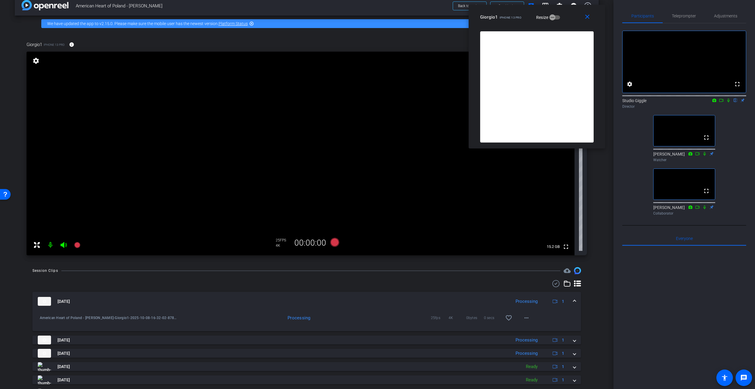
scroll to position [14, 0]
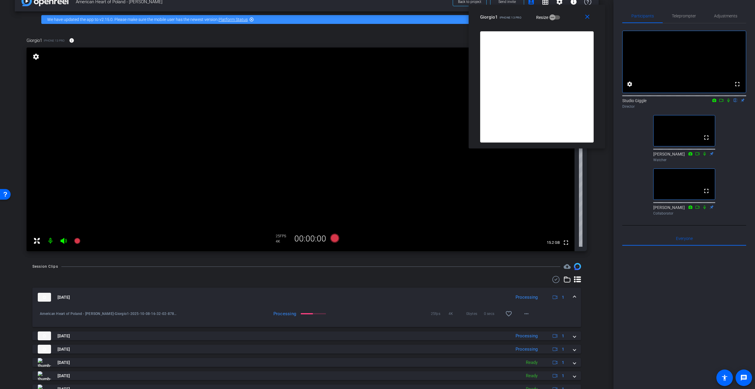
drag, startPoint x: 589, startPoint y: 18, endPoint x: 589, endPoint y: 31, distance: 13.0
click at [589, 18] on mat-icon "close" at bounding box center [586, 16] width 7 height 7
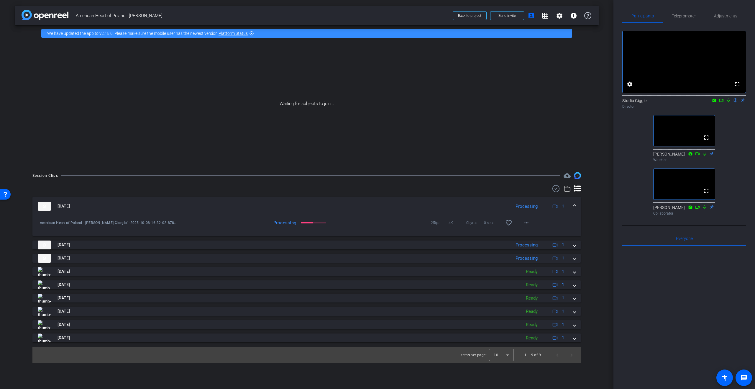
scroll to position [0, 0]
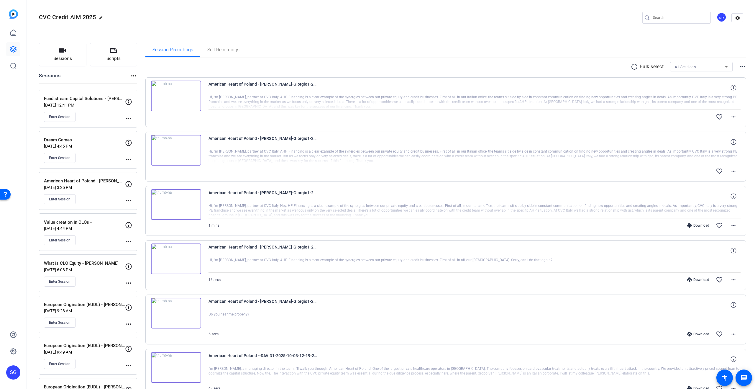
click at [176, 93] on img at bounding box center [176, 95] width 50 height 31
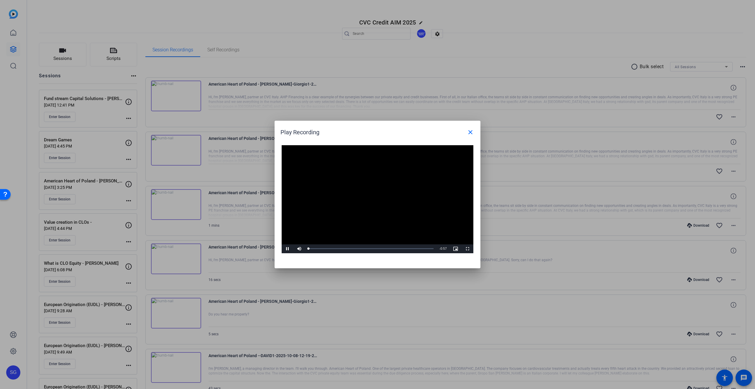
click at [375, 195] on video "Video Player" at bounding box center [378, 199] width 192 height 108
click at [381, 191] on video "Video Player" at bounding box center [378, 199] width 192 height 108
drag, startPoint x: 311, startPoint y: 250, endPoint x: 269, endPoint y: 252, distance: 42.5
click at [272, 250] on div "Play Recording close Video Player is loading. Play Video Play Mute Current Time…" at bounding box center [377, 194] width 755 height 389
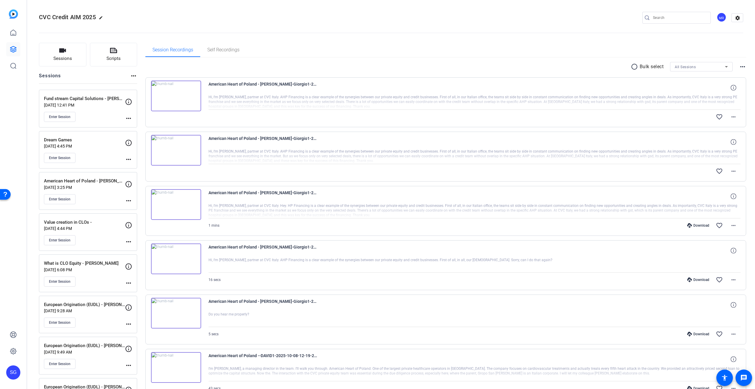
click at [170, 196] on img at bounding box center [176, 204] width 50 height 31
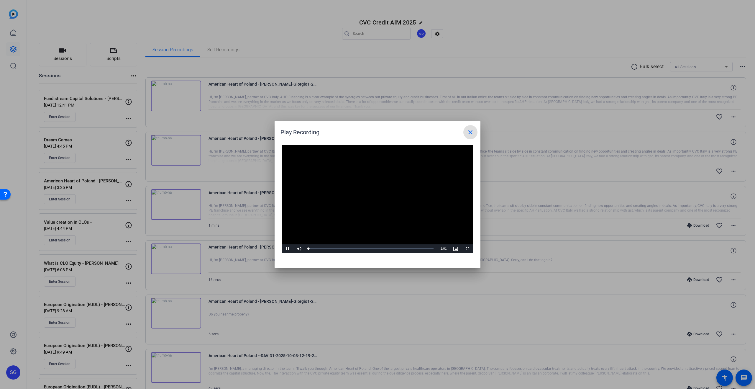
click at [385, 195] on video "Video Player" at bounding box center [378, 199] width 192 height 108
click at [331, 230] on video "Video Player" at bounding box center [378, 199] width 192 height 108
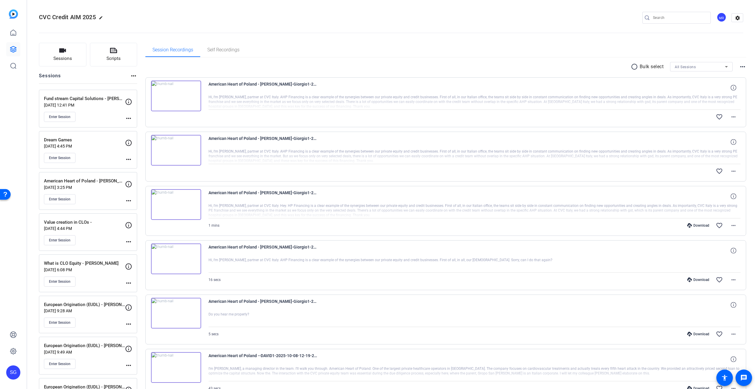
click at [172, 254] on img at bounding box center [176, 258] width 50 height 31
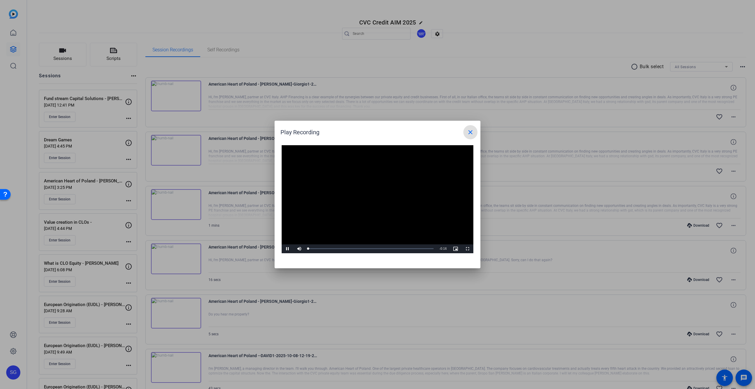
click at [369, 192] on video "Video Player" at bounding box center [378, 199] width 192 height 108
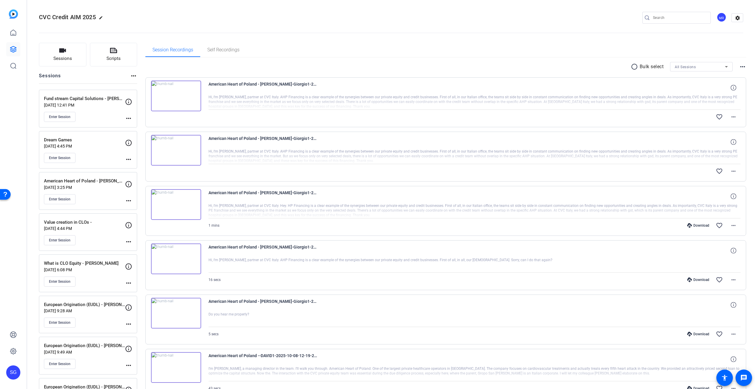
click at [178, 96] on img at bounding box center [176, 95] width 50 height 31
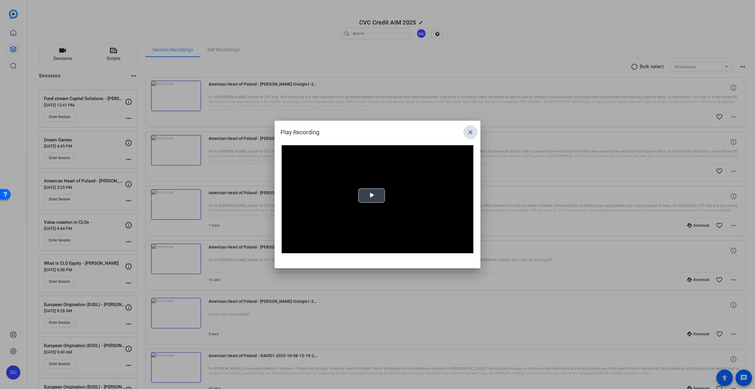
click at [377, 195] on video "Video Player" at bounding box center [378, 199] width 192 height 108
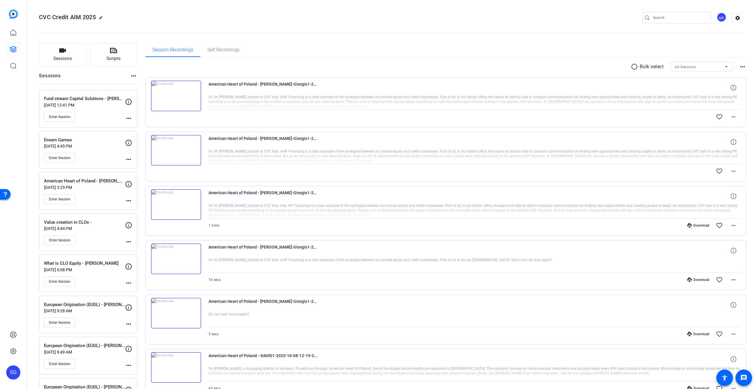
click at [176, 150] on img at bounding box center [176, 150] width 50 height 31
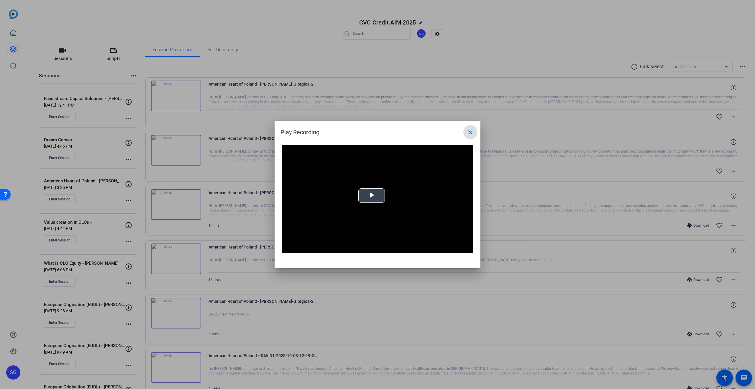
click at [371, 195] on span "Video Player" at bounding box center [371, 195] width 0 height 0
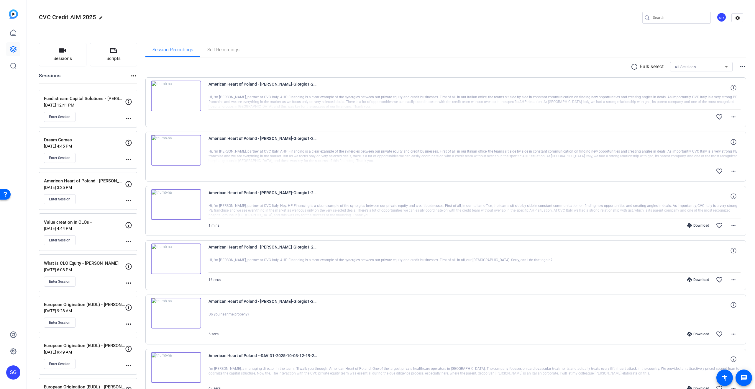
click at [636, 65] on mat-icon "radio_button_unchecked" at bounding box center [635, 66] width 9 height 7
click at [160, 83] on div at bounding box center [176, 99] width 50 height 38
click at [155, 82] on icon at bounding box center [154, 84] width 6 height 6
click at [152, 135] on icon at bounding box center [154, 138] width 6 height 7
click at [156, 192] on icon at bounding box center [154, 193] width 6 height 6
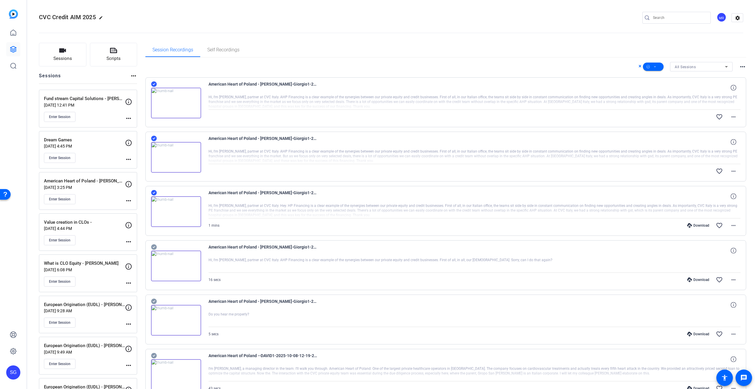
click at [152, 246] on icon at bounding box center [154, 247] width 6 height 6
click at [660, 69] on span at bounding box center [653, 67] width 21 height 14
drag, startPoint x: 674, startPoint y: 97, endPoint x: 660, endPoint y: 101, distance: 14.7
click at [674, 97] on span "Download MP4" at bounding box center [662, 98] width 31 height 7
drag, startPoint x: 157, startPoint y: 193, endPoint x: 157, endPoint y: 196, distance: 3.2
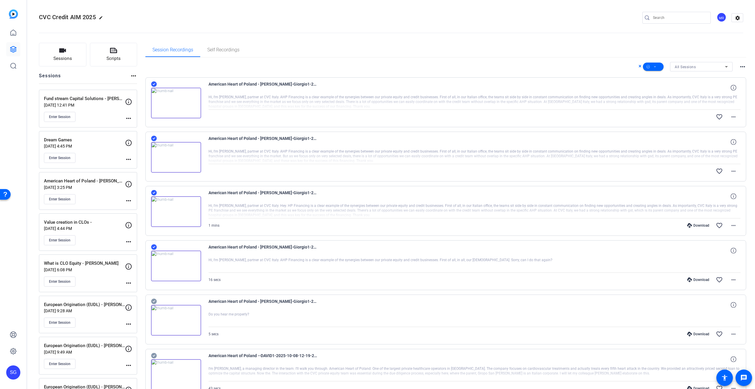
click at [157, 193] on div at bounding box center [176, 208] width 50 height 38
drag, startPoint x: 154, startPoint y: 190, endPoint x: 155, endPoint y: 216, distance: 25.7
click at [154, 190] on icon at bounding box center [154, 193] width 6 height 6
drag, startPoint x: 154, startPoint y: 248, endPoint x: 246, endPoint y: 216, distance: 98.2
click at [154, 248] on icon at bounding box center [154, 247] width 6 height 6
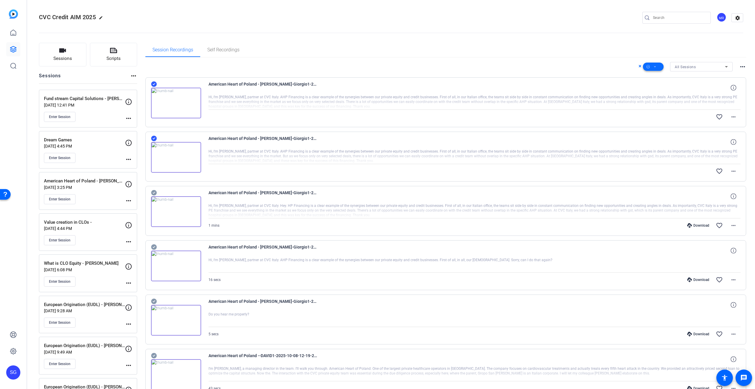
click at [658, 66] on span at bounding box center [653, 67] width 21 height 14
click at [672, 98] on span "Download MP4" at bounding box center [662, 98] width 31 height 7
click at [748, 10] on span "×" at bounding box center [746, 10] width 3 height 7
click at [655, 70] on icon at bounding box center [654, 66] width 3 height 7
click at [665, 97] on span "Download MP4" at bounding box center [662, 98] width 31 height 7
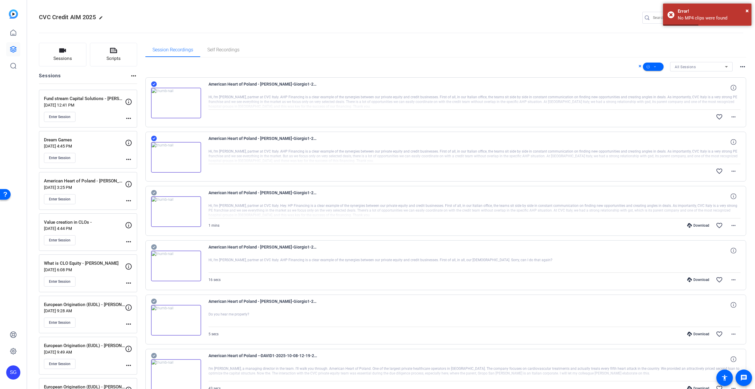
click at [409, 22] on openreel-divider-bar at bounding box center [391, 31] width 704 height 18
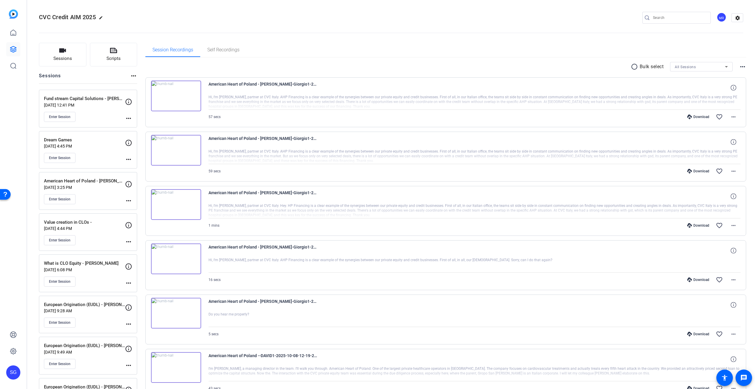
drag, startPoint x: 633, startPoint y: 67, endPoint x: 609, endPoint y: 69, distance: 24.6
click at [633, 67] on mat-icon "radio_button_unchecked" at bounding box center [635, 66] width 9 height 7
drag, startPoint x: 157, startPoint y: 78, endPoint x: 157, endPoint y: 86, distance: 8.6
click at [157, 78] on div "American Heart of Poland - Giorgio De Palma-Giorgio1-2025-10-08-16-32-02-878-0 …" at bounding box center [445, 102] width 601 height 50
click at [156, 85] on icon at bounding box center [154, 84] width 6 height 6
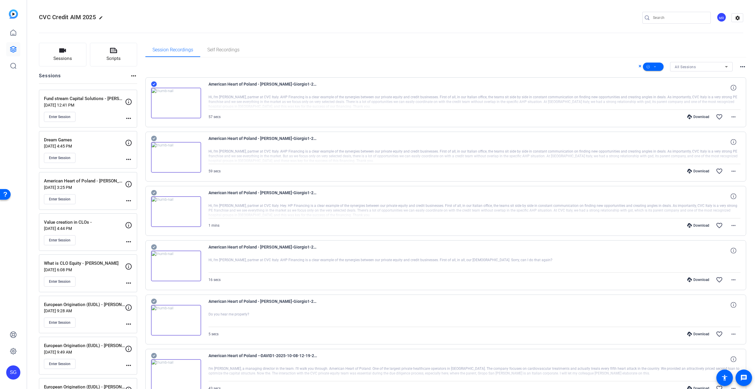
click at [154, 136] on icon at bounding box center [154, 139] width 6 height 6
click at [656, 66] on icon at bounding box center [654, 66] width 3 height 7
click at [672, 96] on span "Download MP4" at bounding box center [662, 98] width 31 height 7
